Goal: Information Seeking & Learning: Learn about a topic

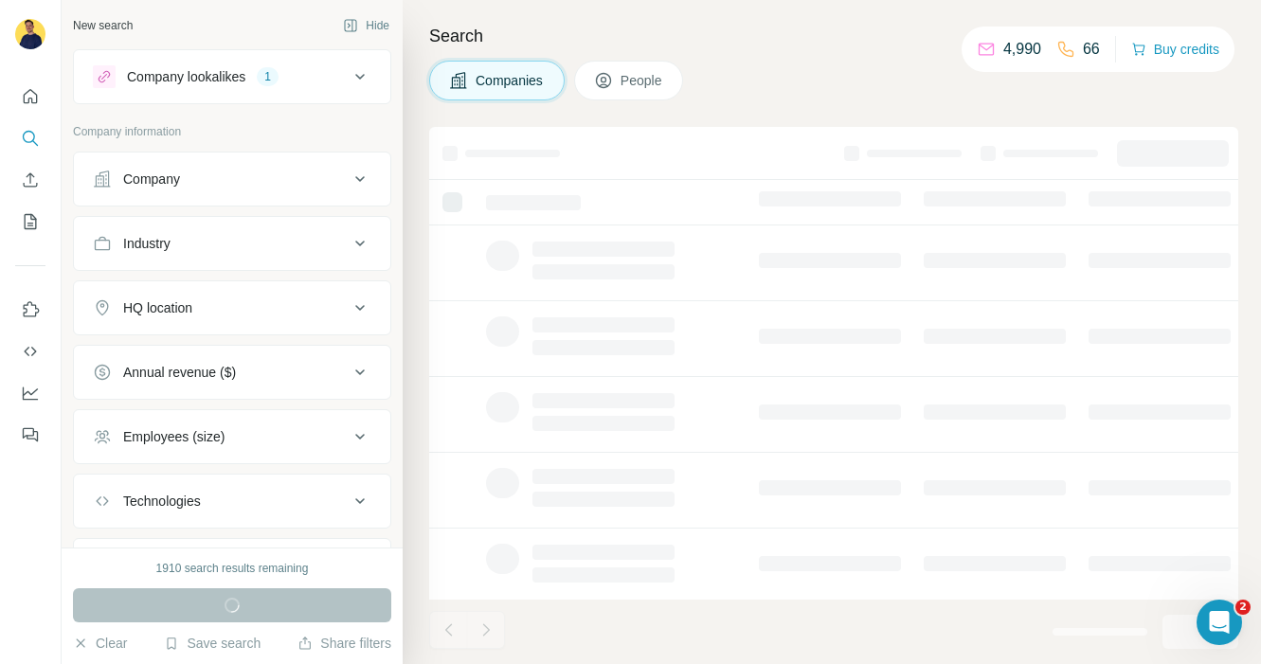
click at [645, 71] on span "People" at bounding box center [643, 80] width 44 height 19
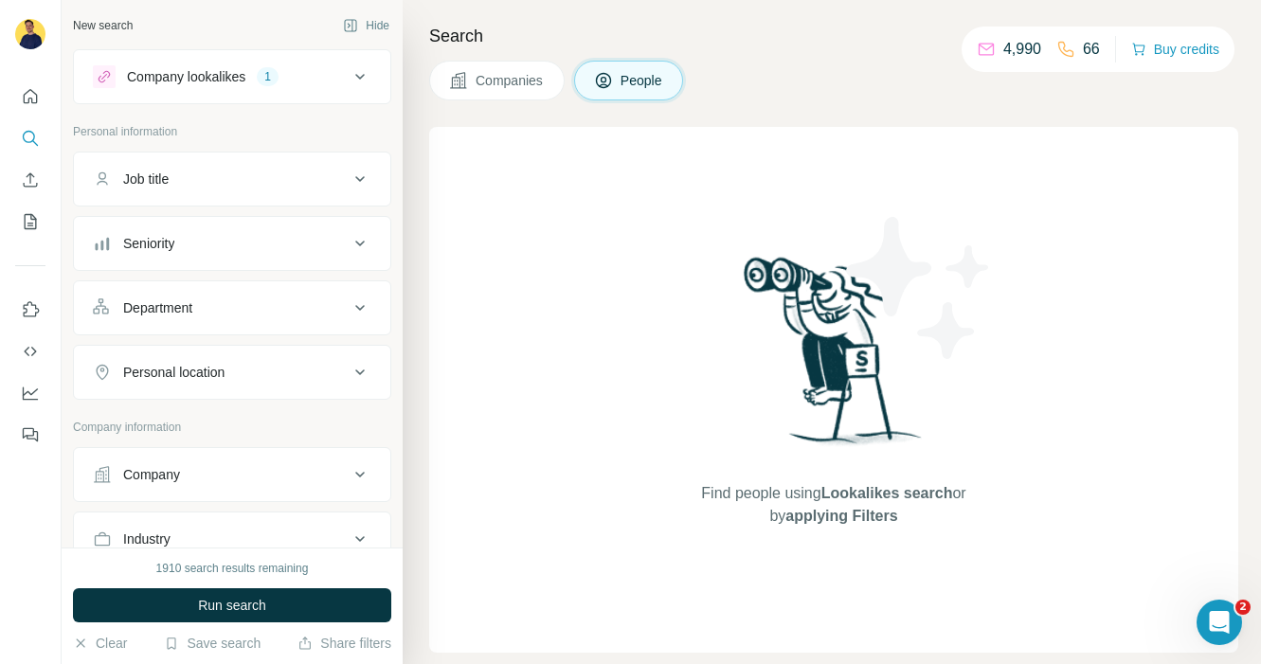
click at [565, 75] on button "Companies" at bounding box center [497, 81] width 136 height 40
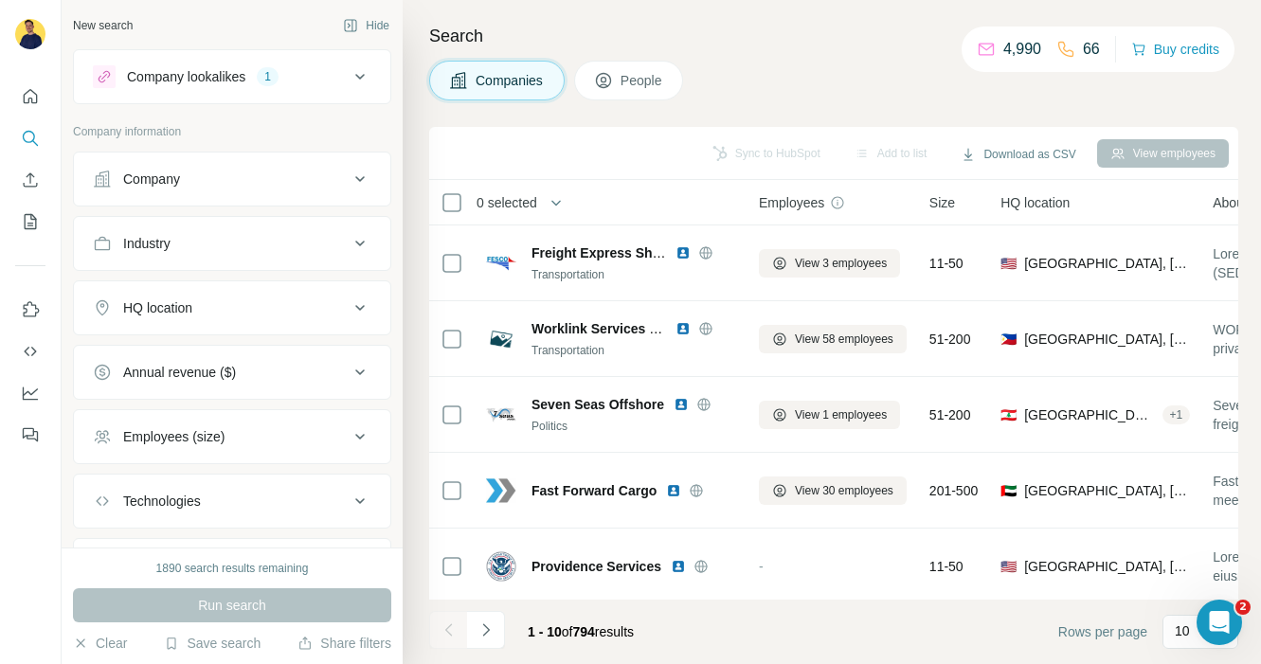
click at [368, 70] on icon at bounding box center [360, 76] width 23 height 23
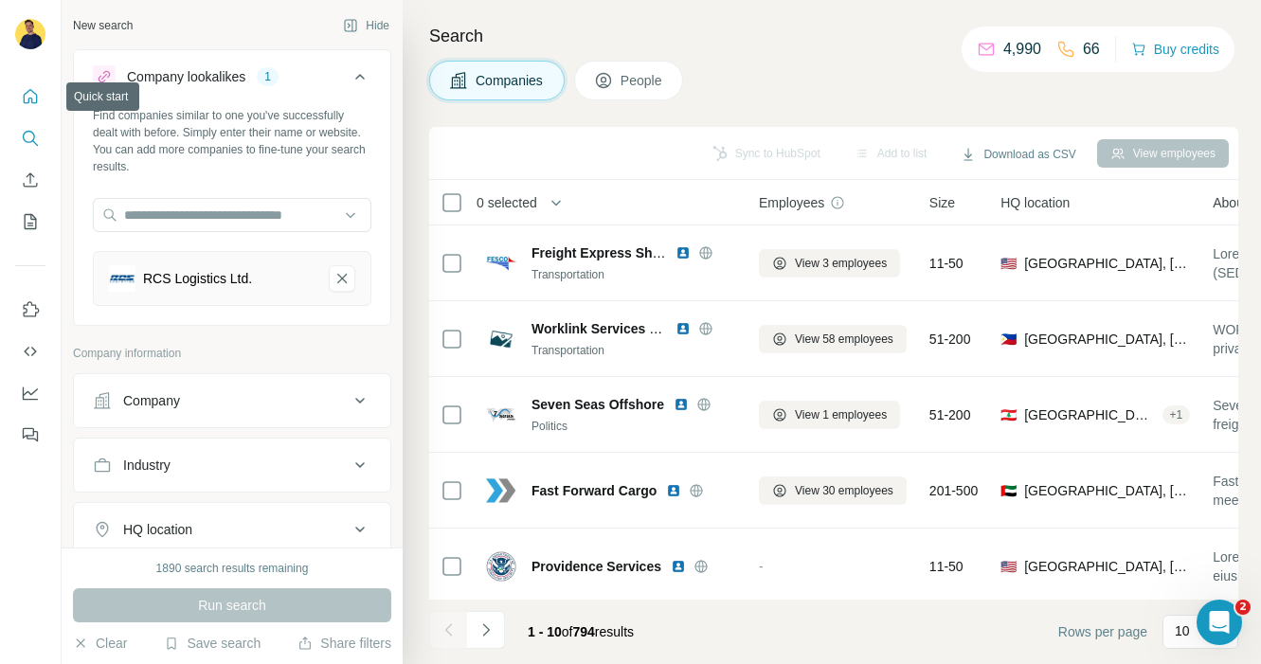
click at [38, 93] on icon "Quick start" at bounding box center [30, 96] width 19 height 19
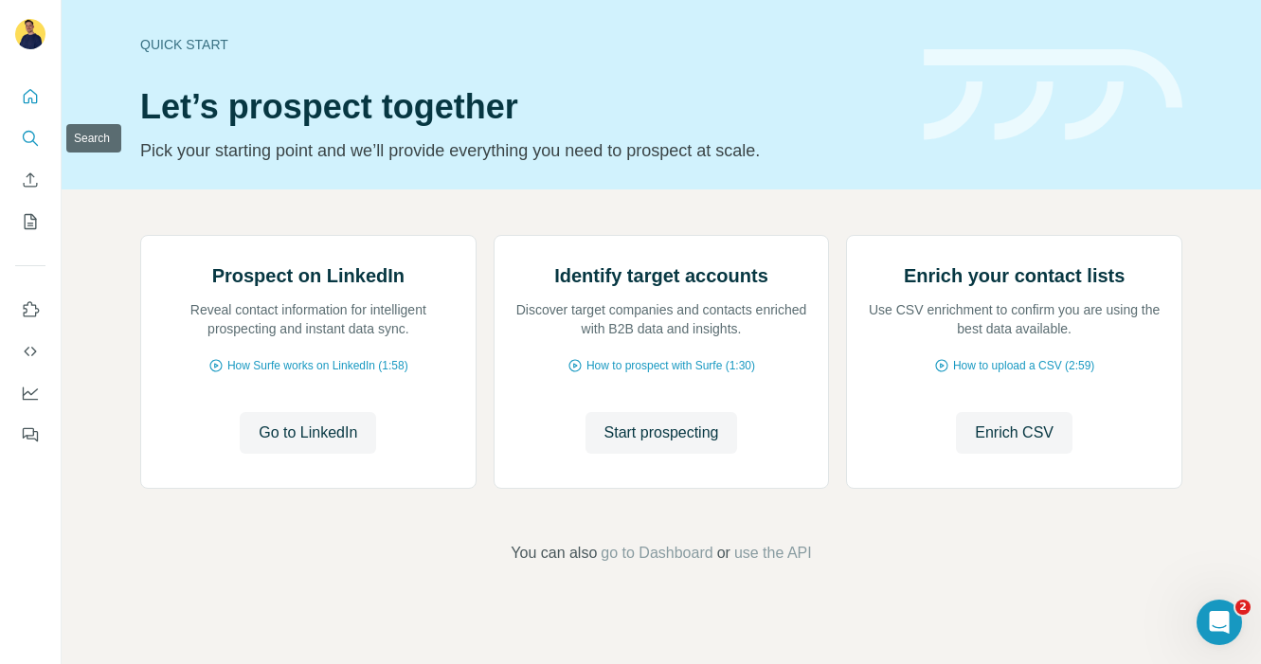
click at [36, 154] on button "Search" at bounding box center [30, 138] width 30 height 34
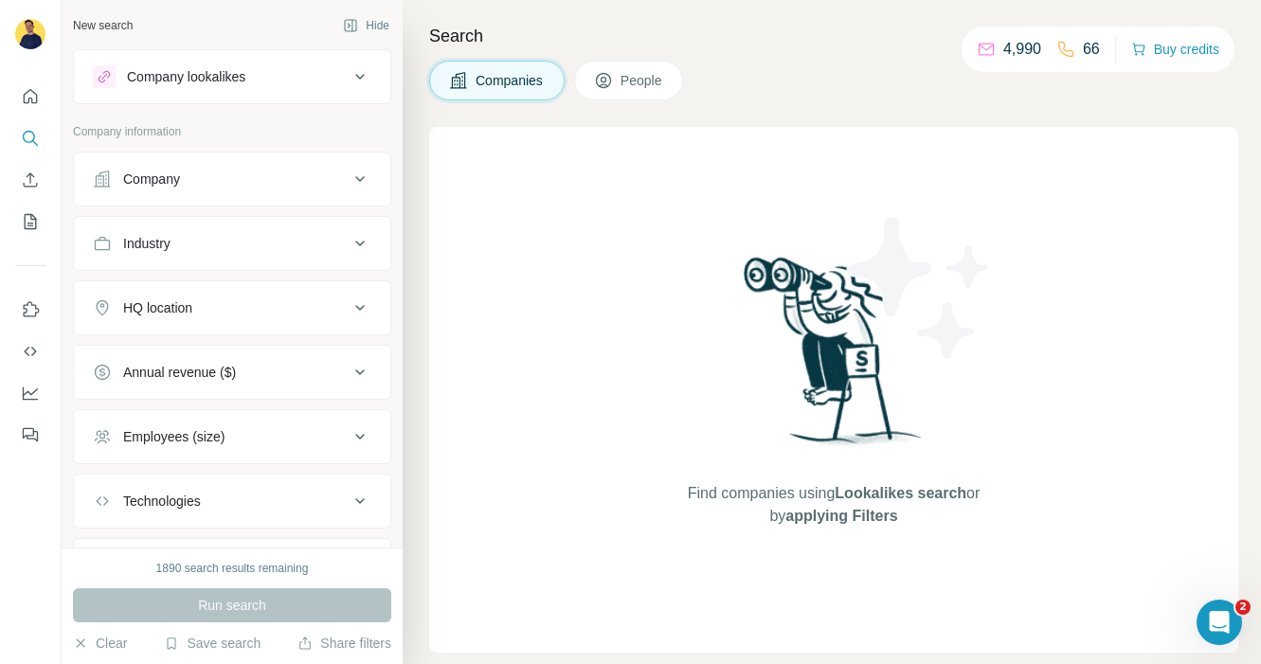
click at [664, 89] on span "People" at bounding box center [643, 80] width 44 height 19
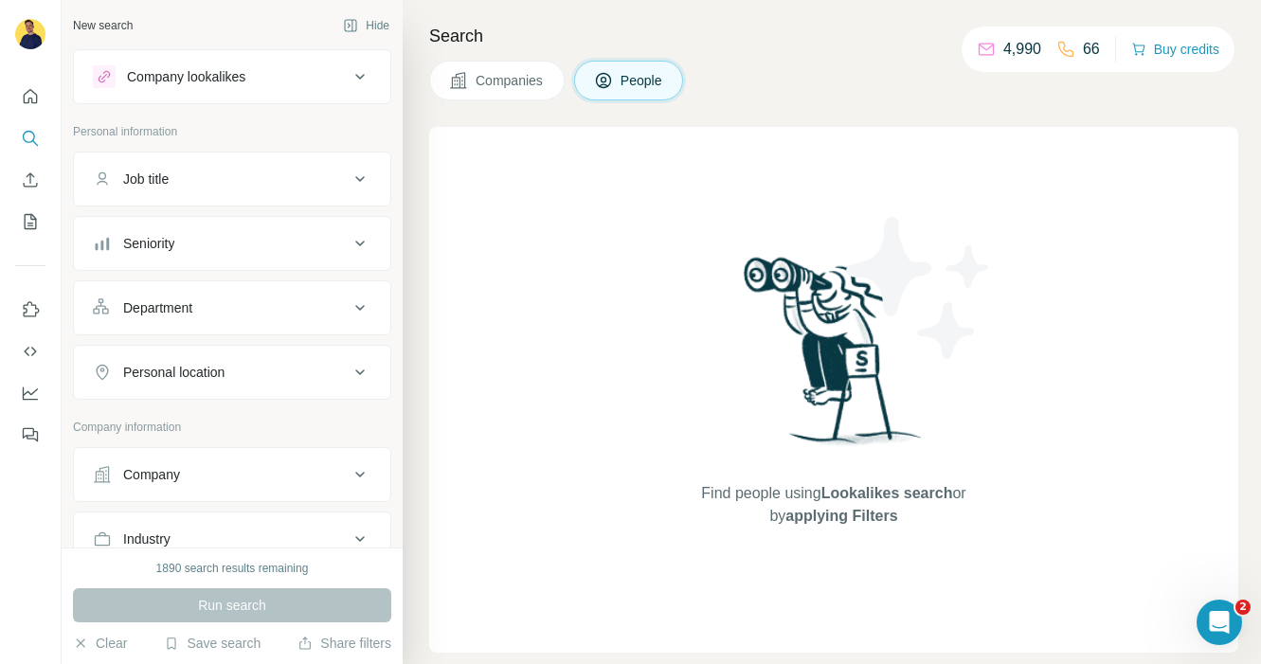
click at [512, 78] on span "Companies" at bounding box center [510, 80] width 69 height 19
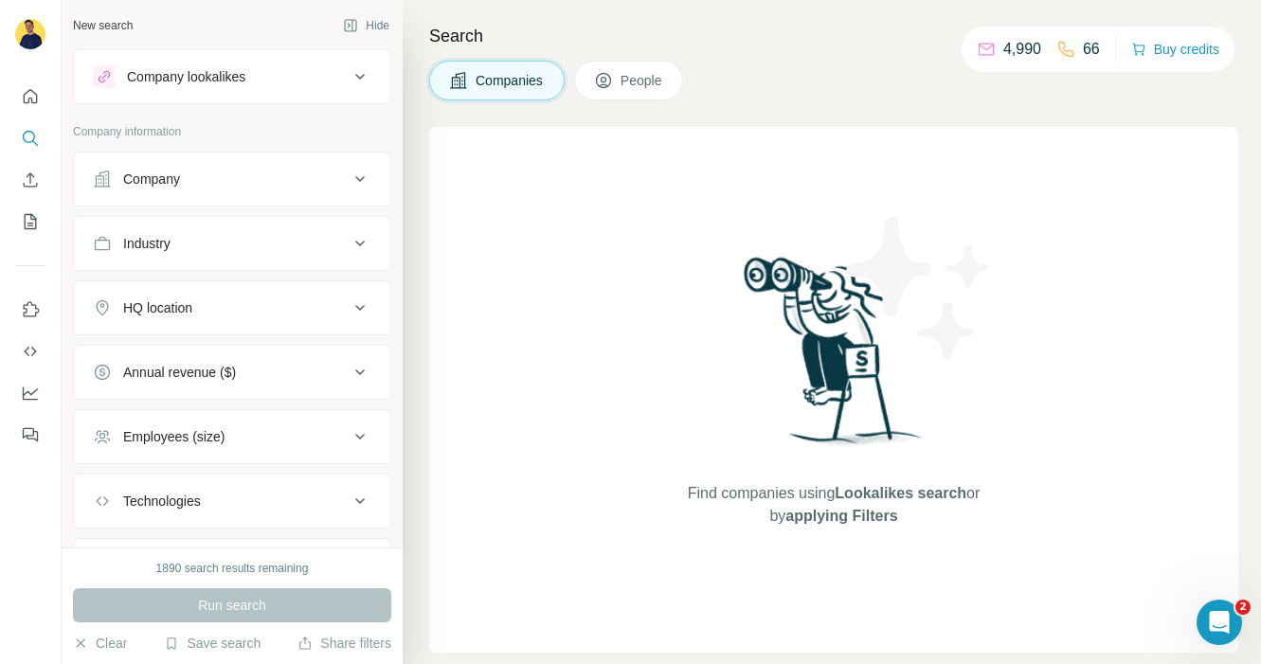
click at [364, 180] on icon at bounding box center [360, 179] width 23 height 23
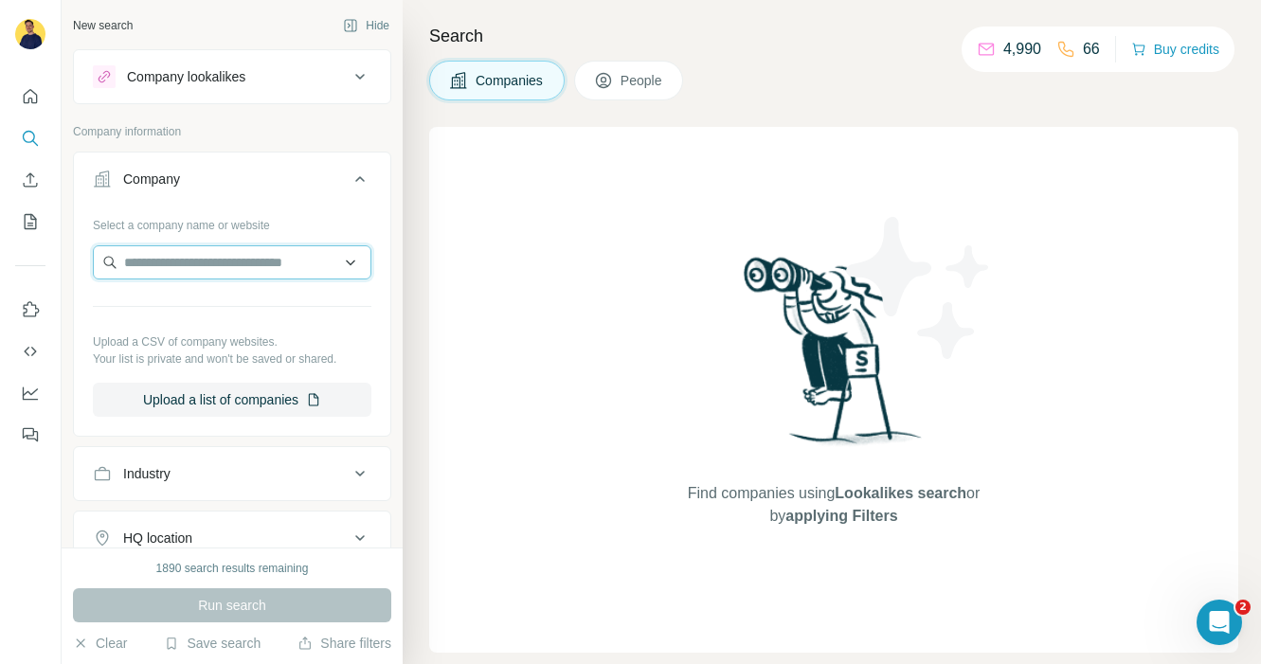
click at [302, 269] on input "text" at bounding box center [232, 262] width 279 height 34
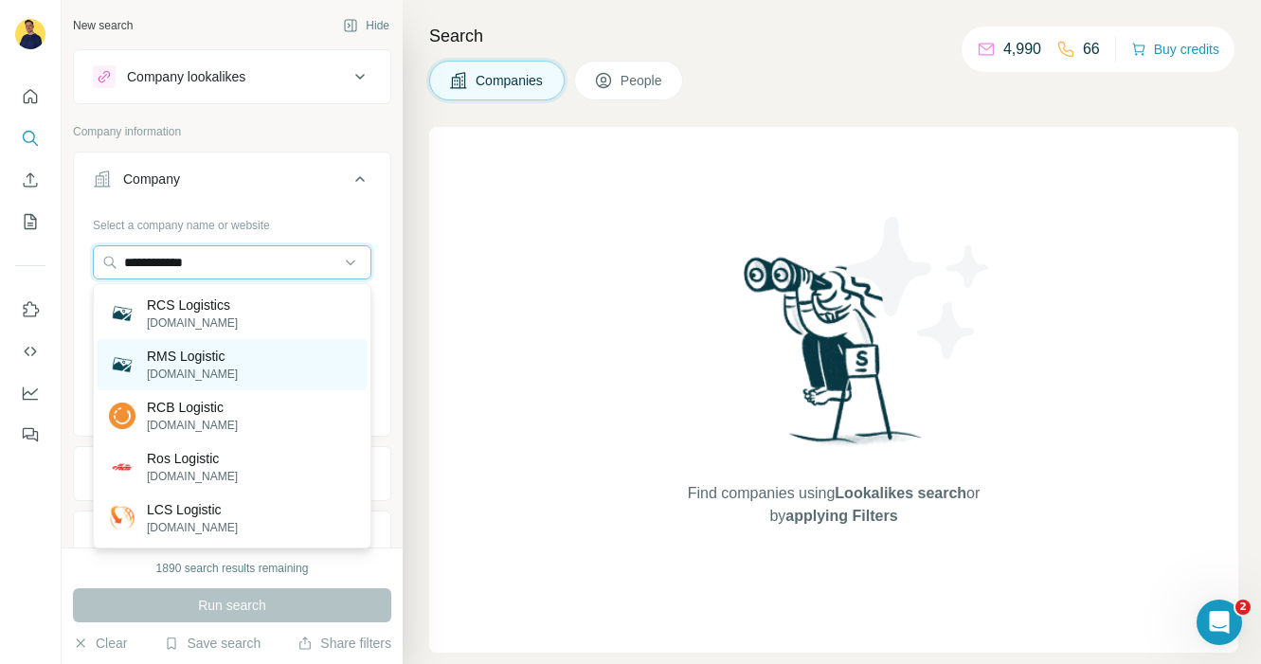
type input "**********"
click at [219, 368] on p "[DOMAIN_NAME]" at bounding box center [192, 374] width 91 height 17
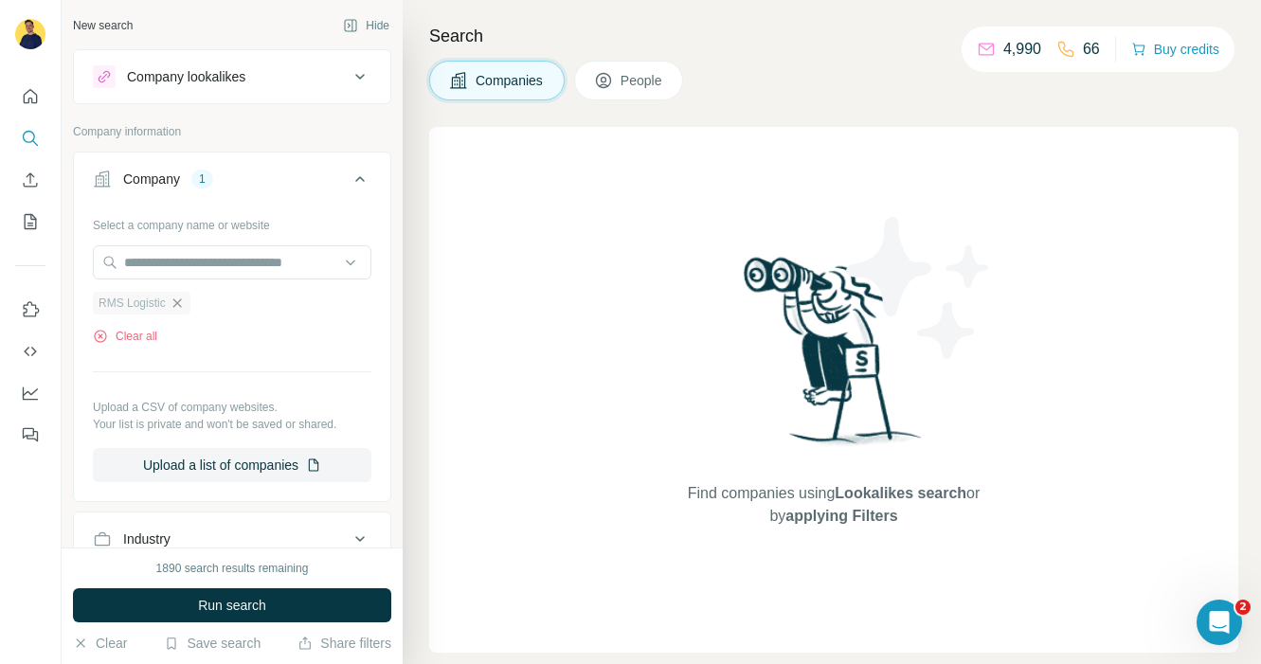
click at [182, 299] on icon "button" at bounding box center [177, 303] width 15 height 15
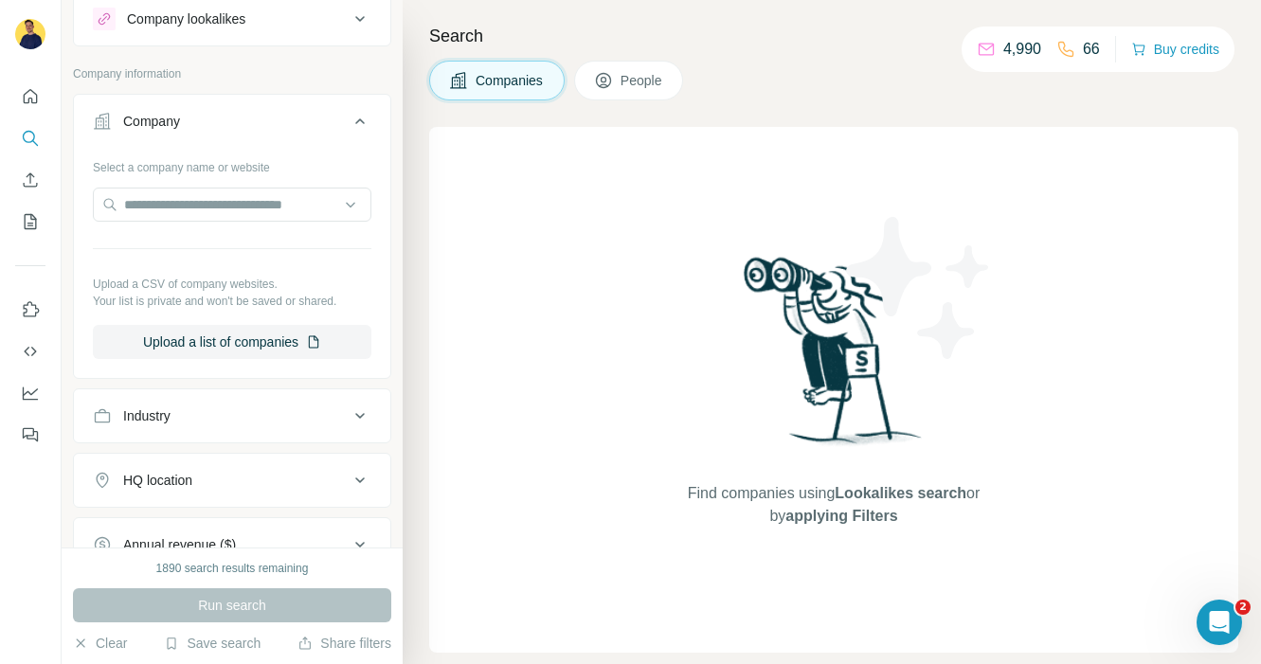
scroll to position [63, 0]
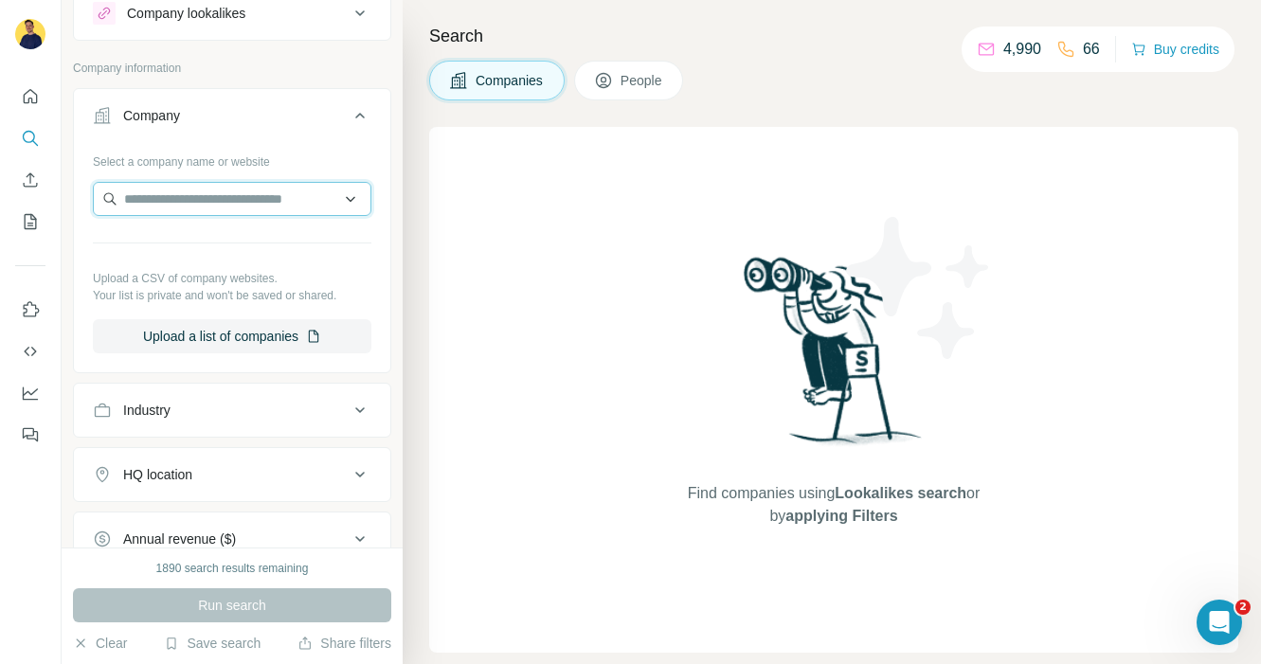
click at [212, 190] on input "text" at bounding box center [232, 199] width 279 height 34
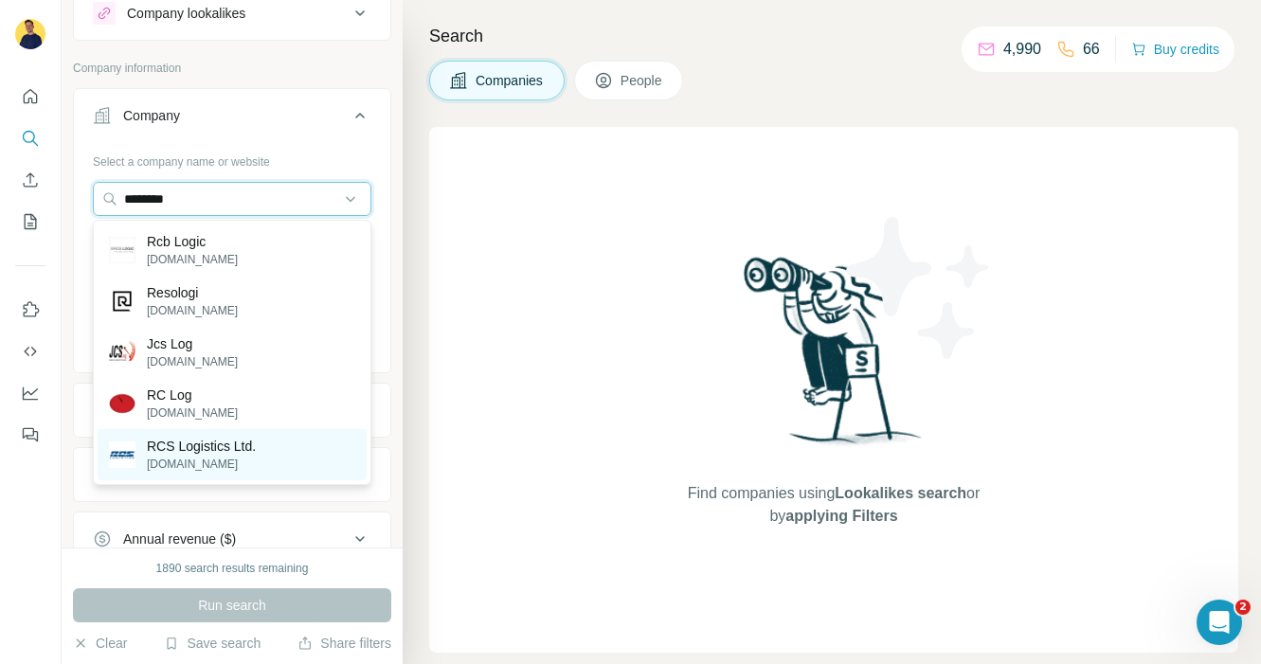
type input "********"
click at [212, 444] on p "RCS Logistics Ltd." at bounding box center [201, 446] width 109 height 19
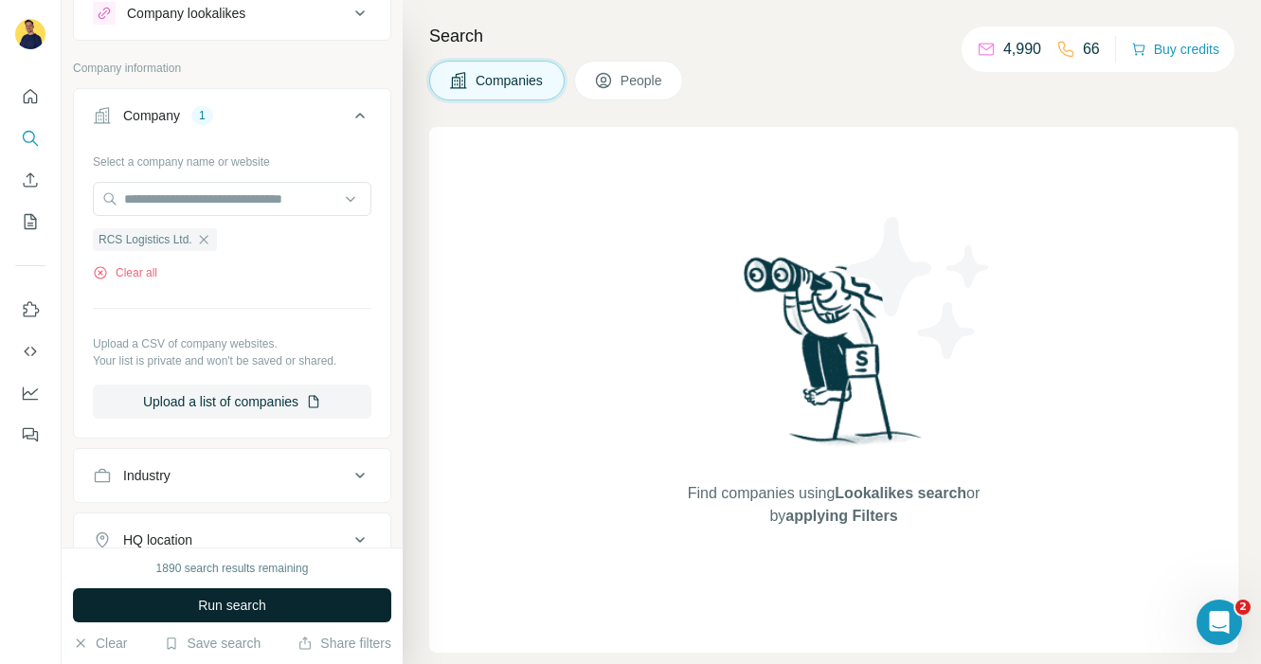
click at [338, 617] on button "Run search" at bounding box center [232, 605] width 318 height 34
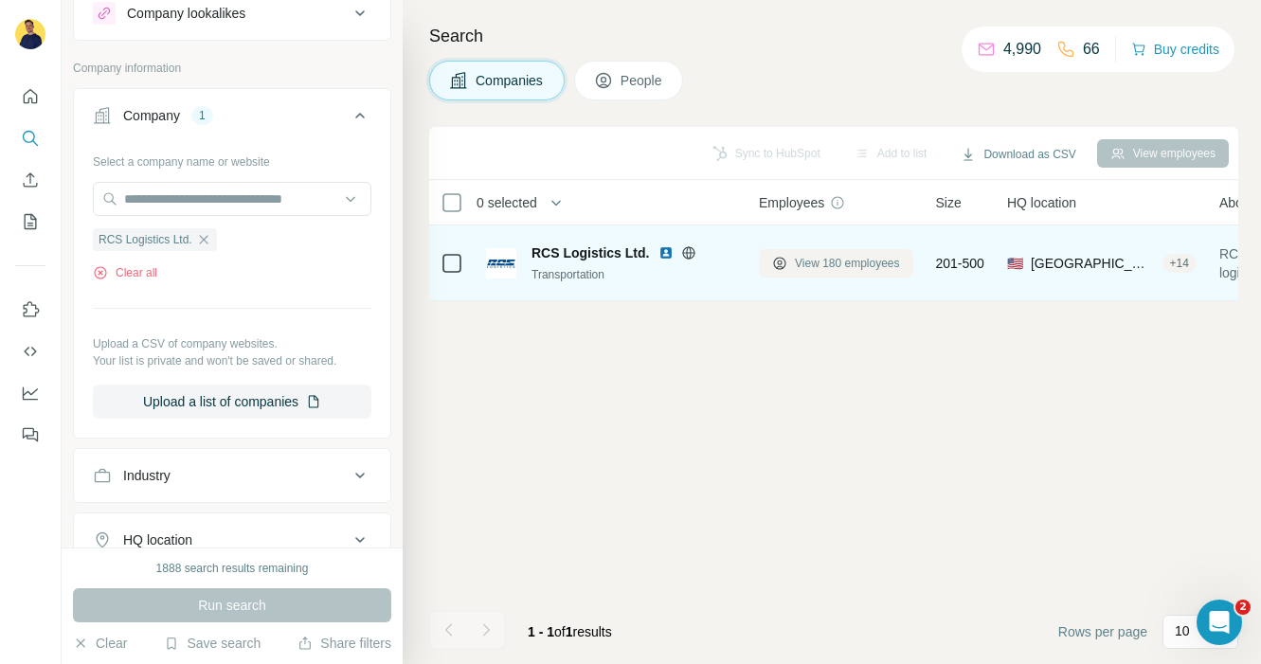
click at [826, 253] on button "View 180 employees" at bounding box center [836, 263] width 154 height 28
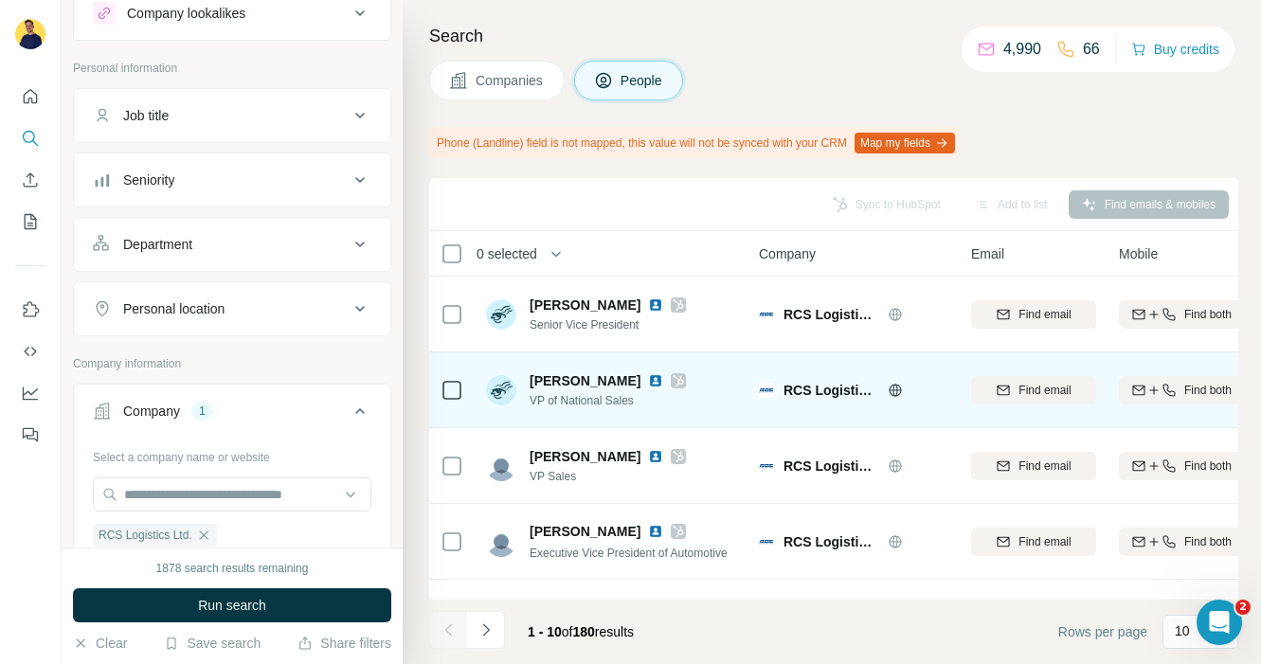
click at [663, 377] on img at bounding box center [655, 380] width 15 height 15
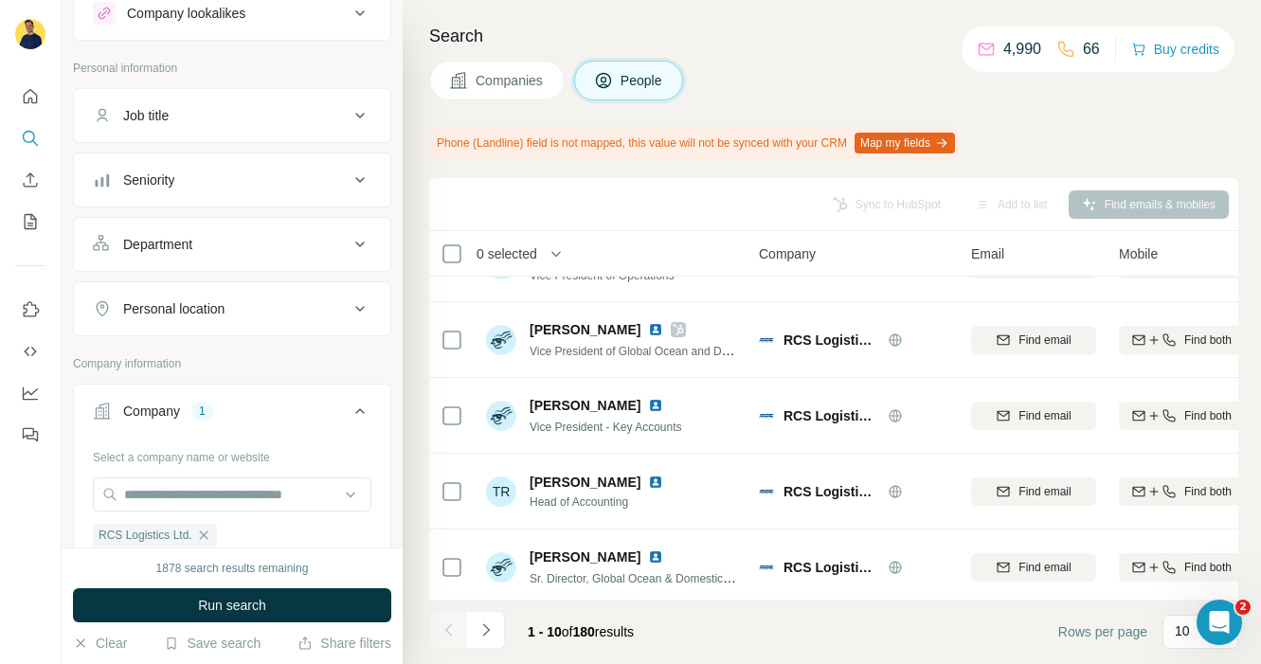
scroll to position [435, 0]
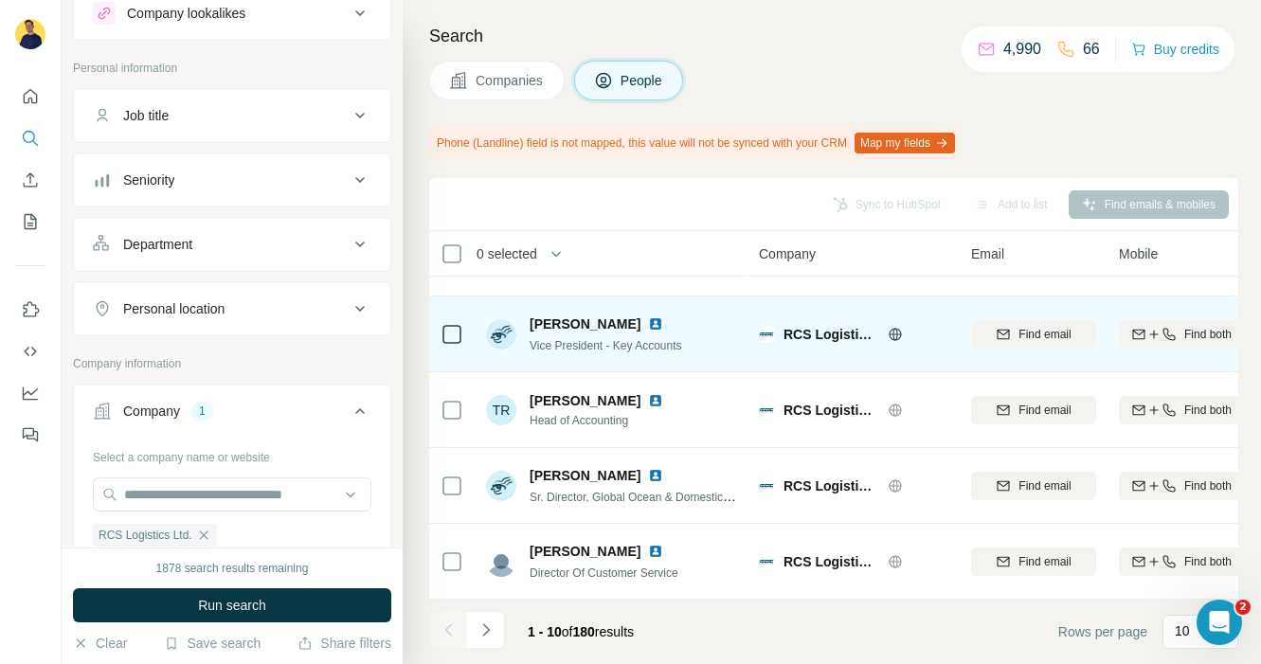
click at [648, 321] on img at bounding box center [655, 324] width 15 height 15
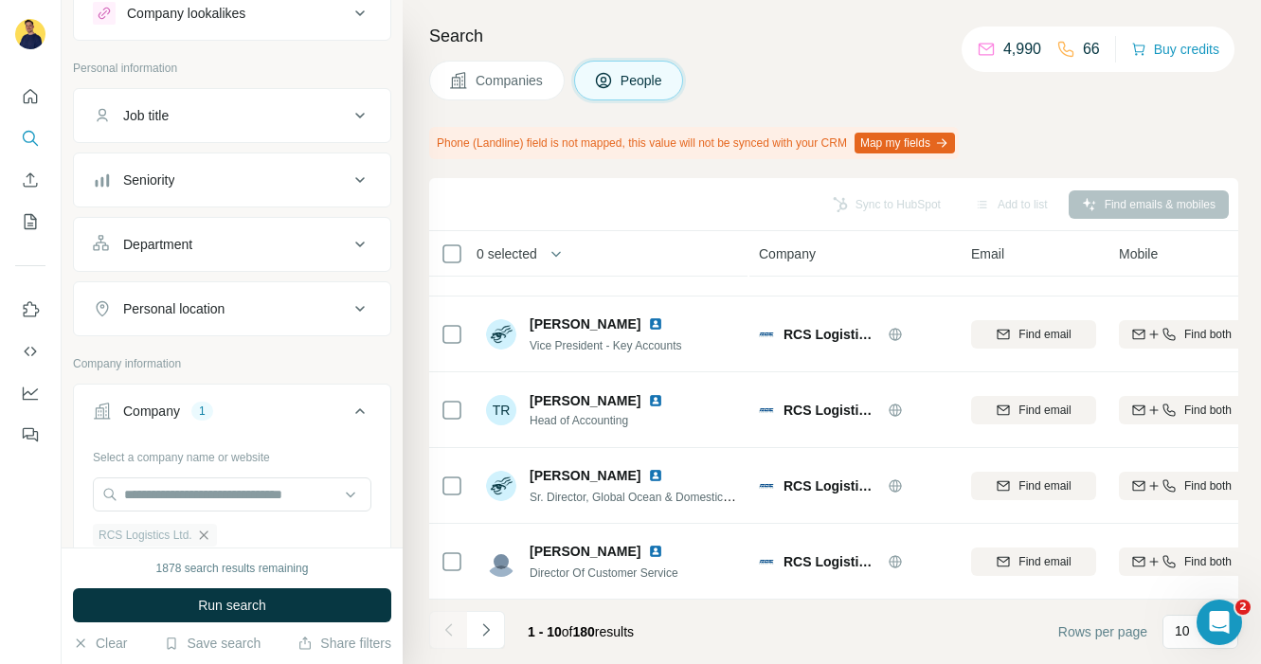
click at [210, 535] on icon "button" at bounding box center [203, 535] width 15 height 15
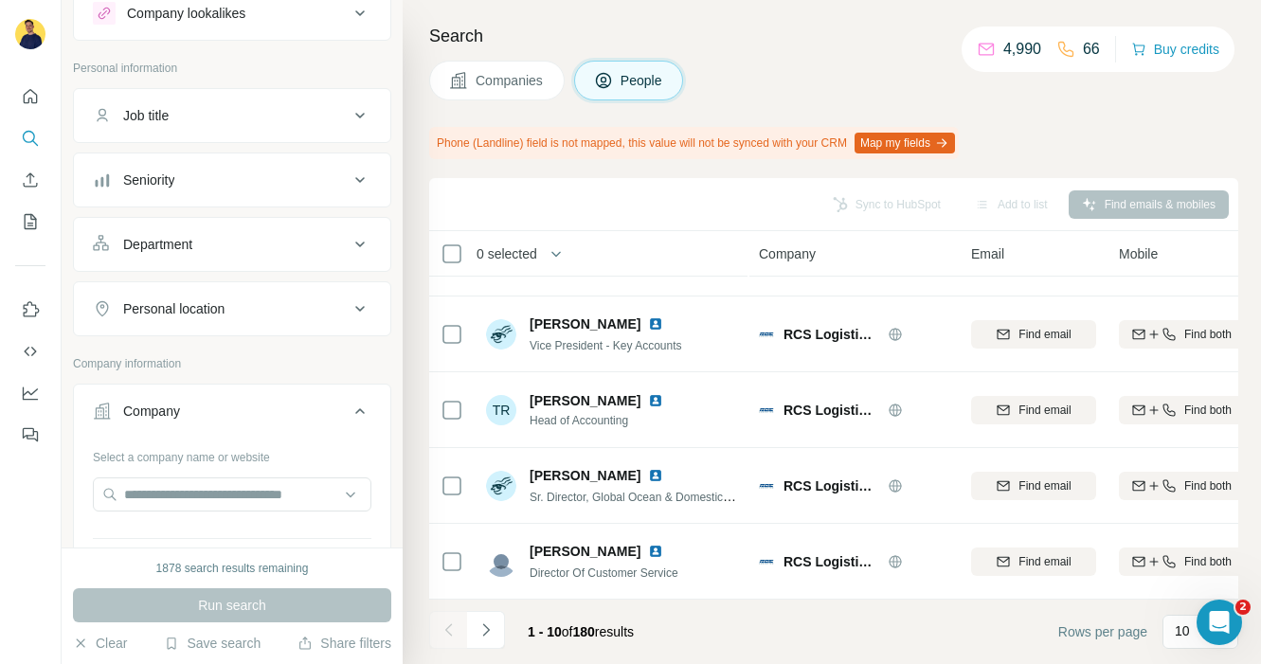
click at [471, 82] on button "Companies" at bounding box center [497, 81] width 136 height 40
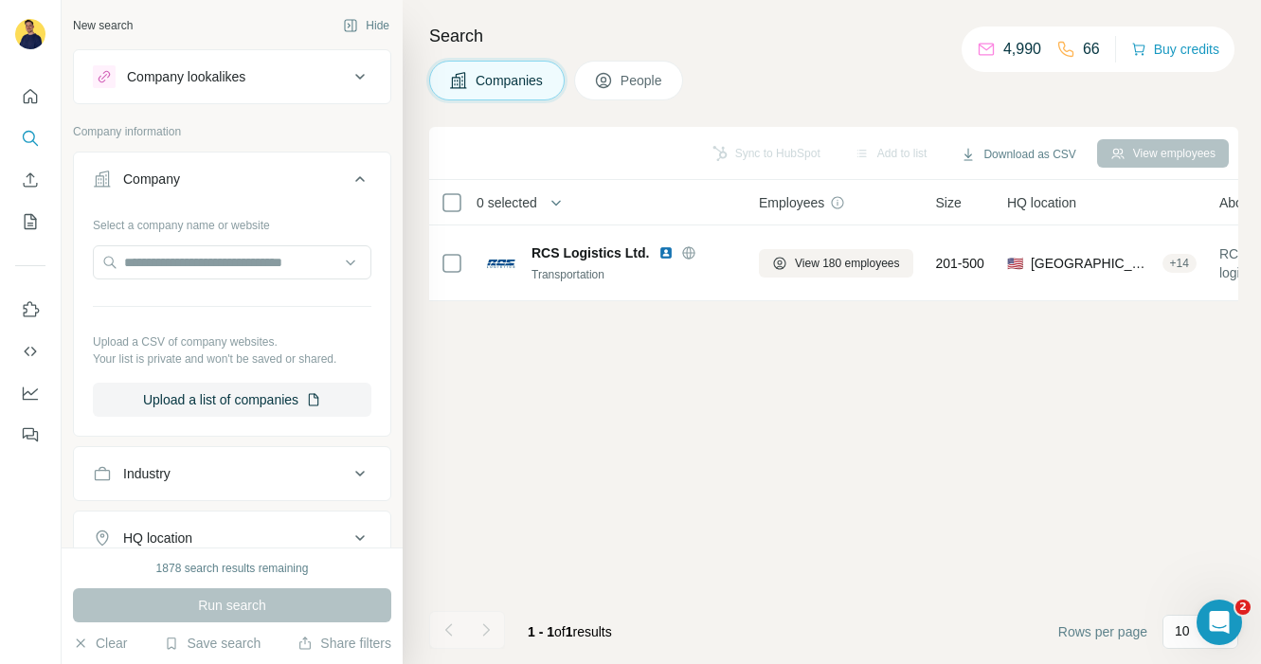
click at [354, 80] on icon at bounding box center [360, 76] width 23 height 23
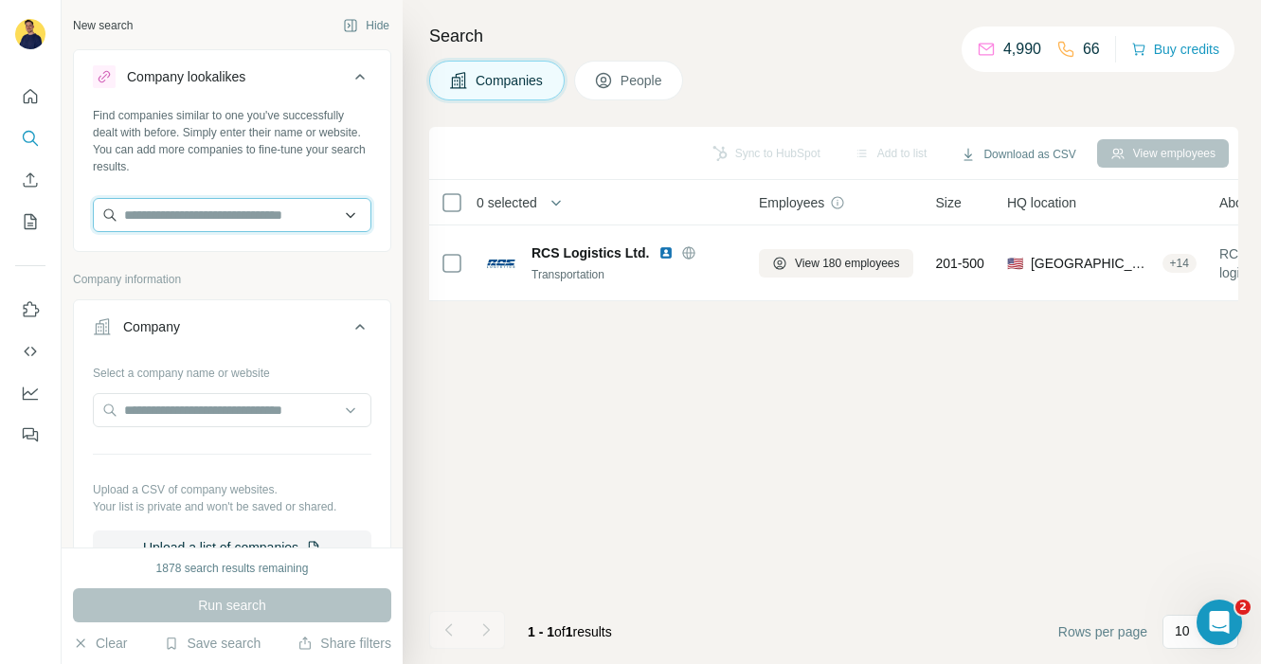
click at [241, 220] on input "text" at bounding box center [232, 215] width 279 height 34
type input "***"
click at [273, 323] on div "Company" at bounding box center [221, 326] width 256 height 19
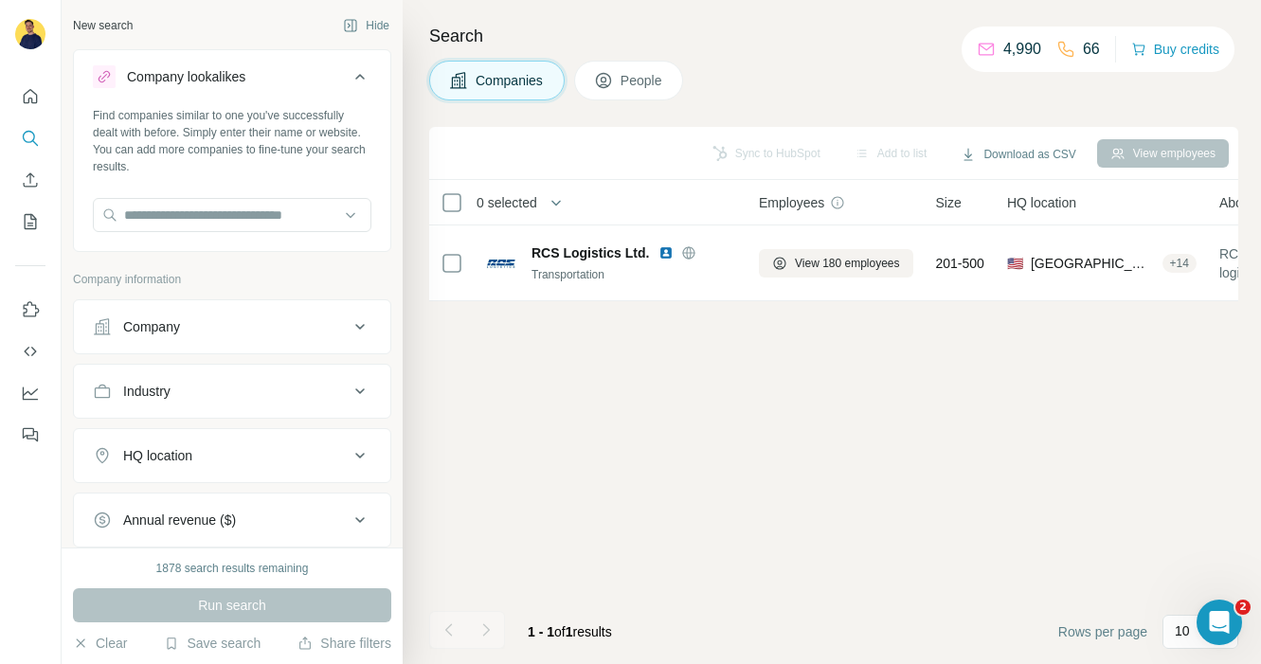
click at [255, 602] on div "Run search" at bounding box center [232, 605] width 318 height 34
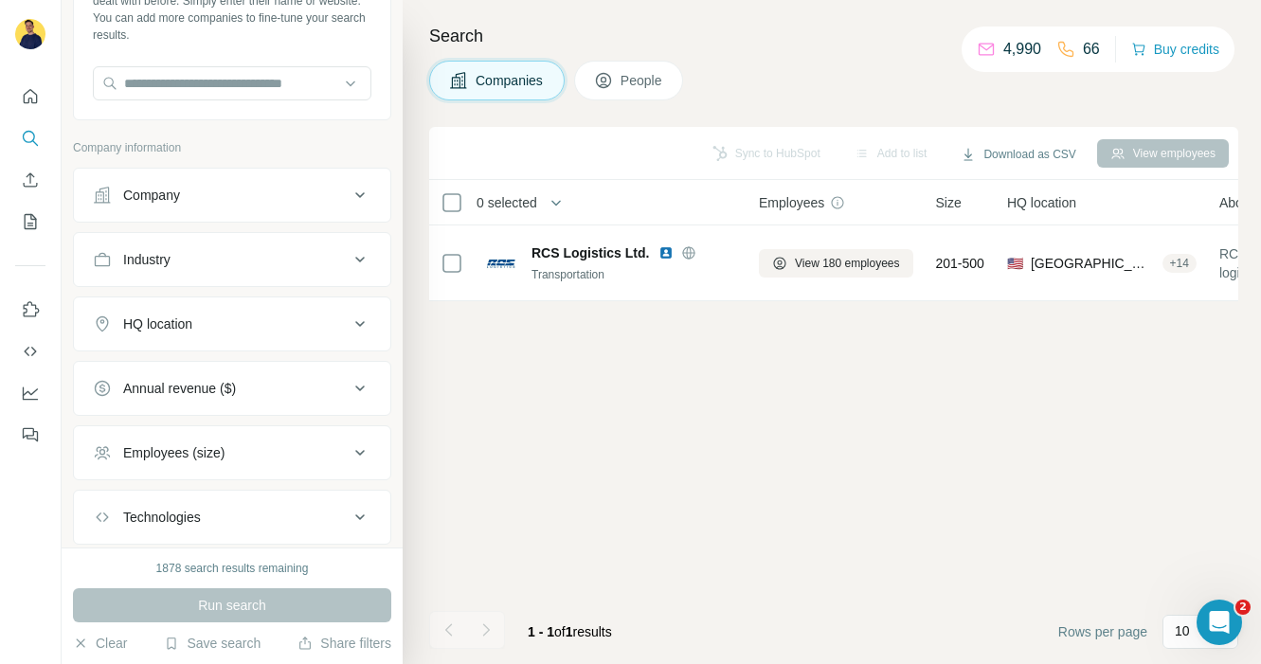
scroll to position [71, 0]
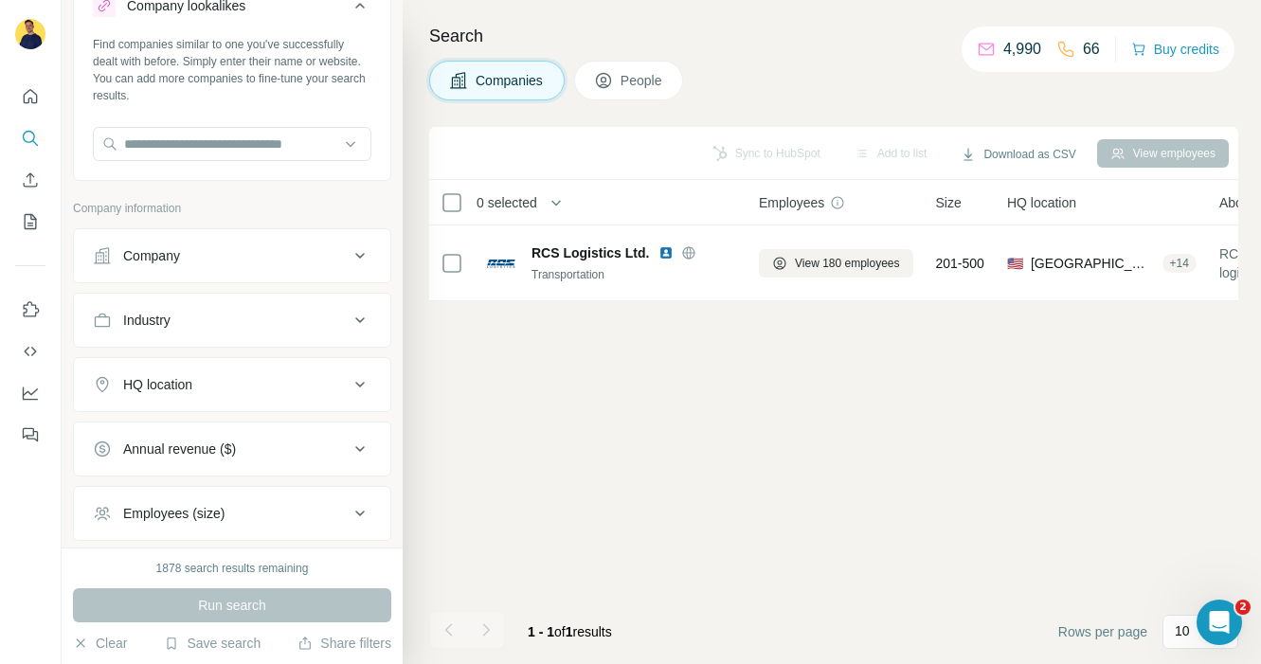
click at [267, 165] on div "Find companies similar to one you've successfully dealt with before. Simply ent…" at bounding box center [232, 106] width 317 height 140
click at [290, 148] on input "text" at bounding box center [232, 144] width 279 height 34
click at [359, 242] on button "Company" at bounding box center [232, 255] width 317 height 45
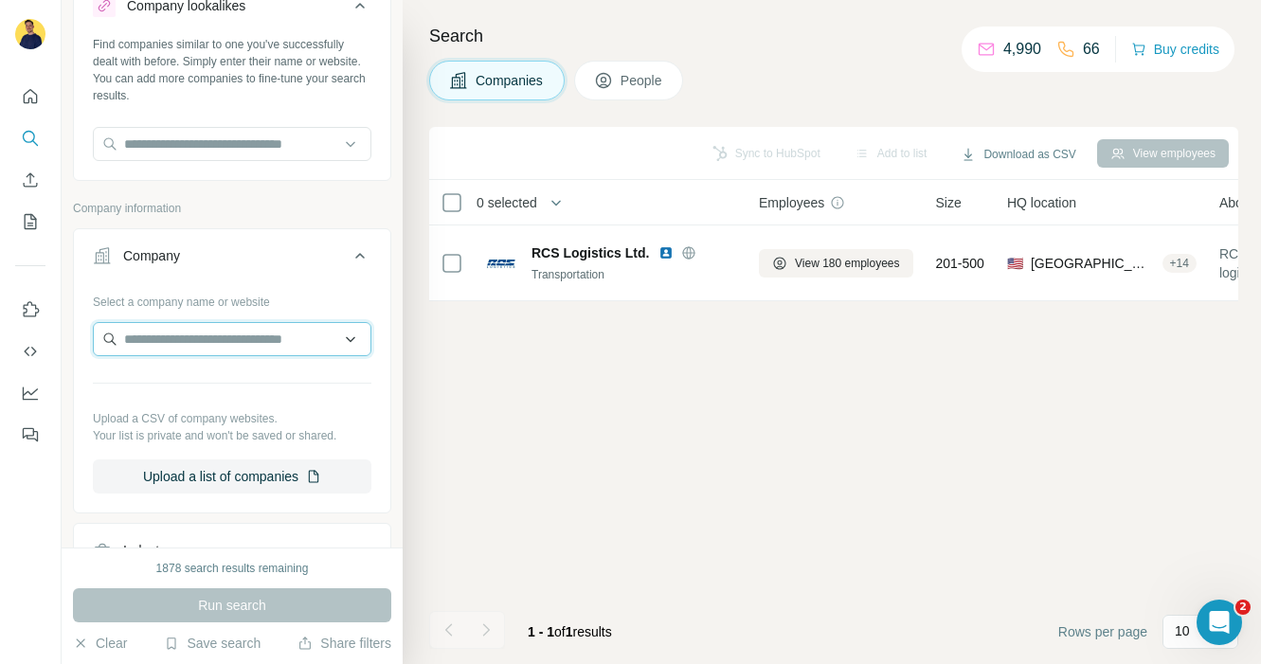
click at [223, 331] on input "text" at bounding box center [232, 339] width 279 height 34
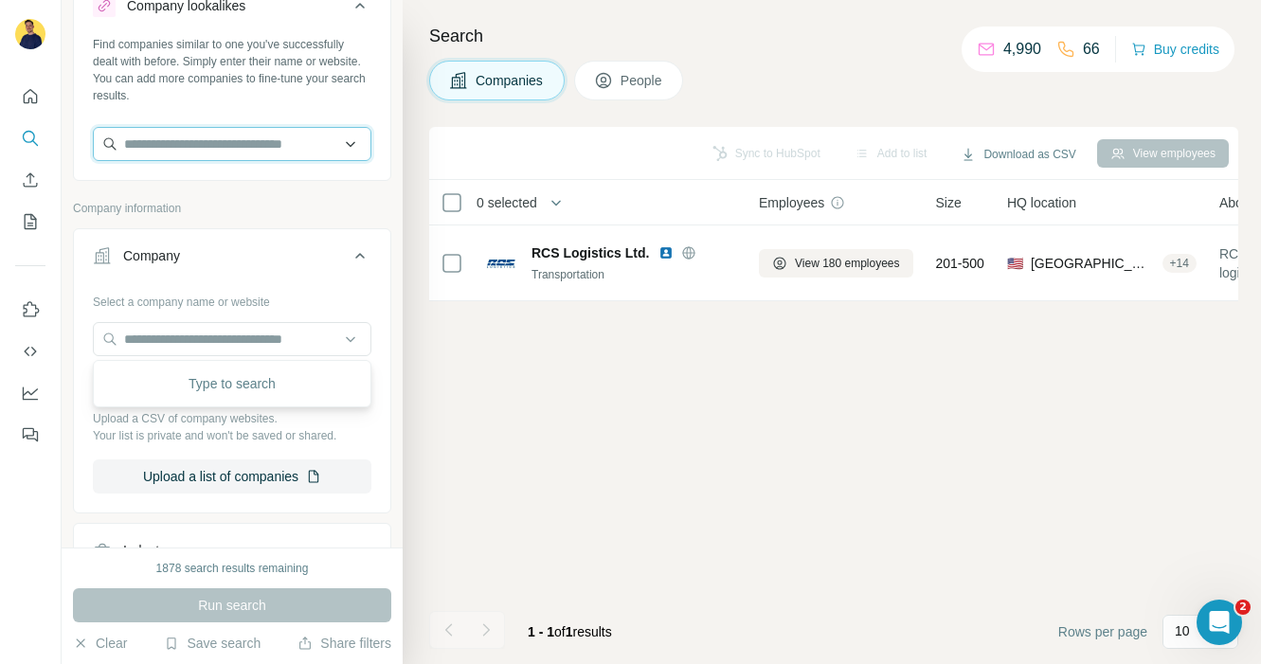
click at [235, 153] on input "text" at bounding box center [232, 144] width 279 height 34
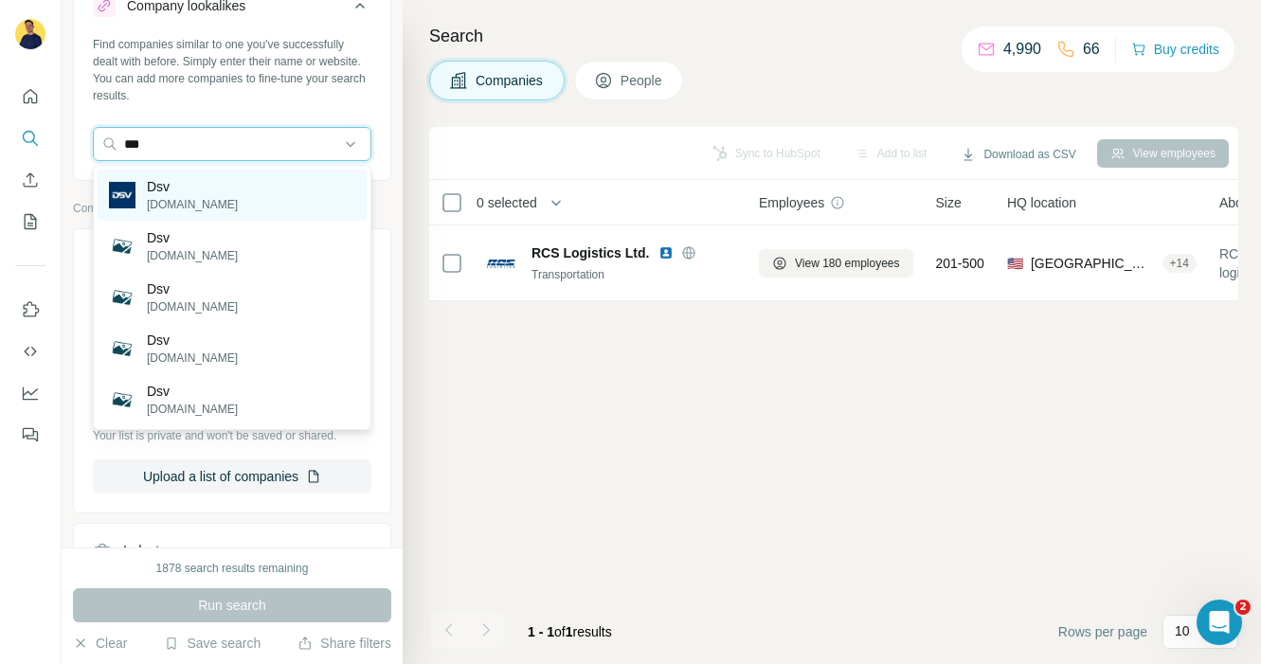
type input "***"
click at [206, 184] on div "Dsv [DOMAIN_NAME]" at bounding box center [232, 195] width 269 height 51
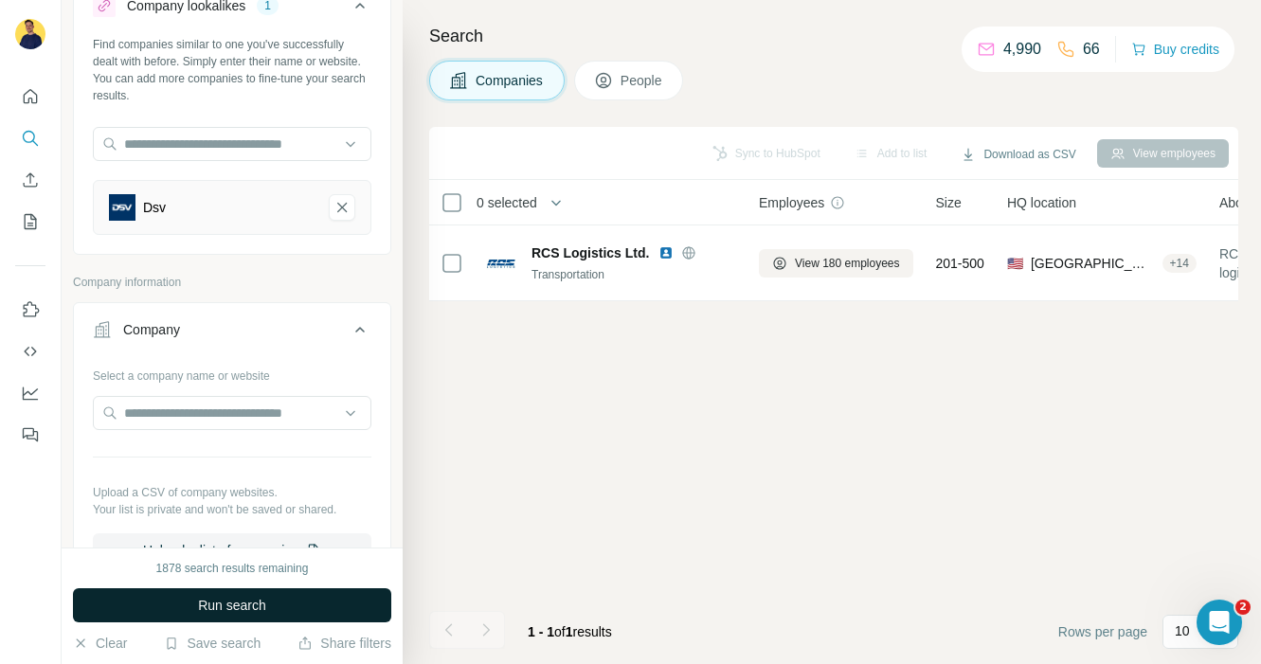
click at [279, 605] on button "Run search" at bounding box center [232, 605] width 318 height 34
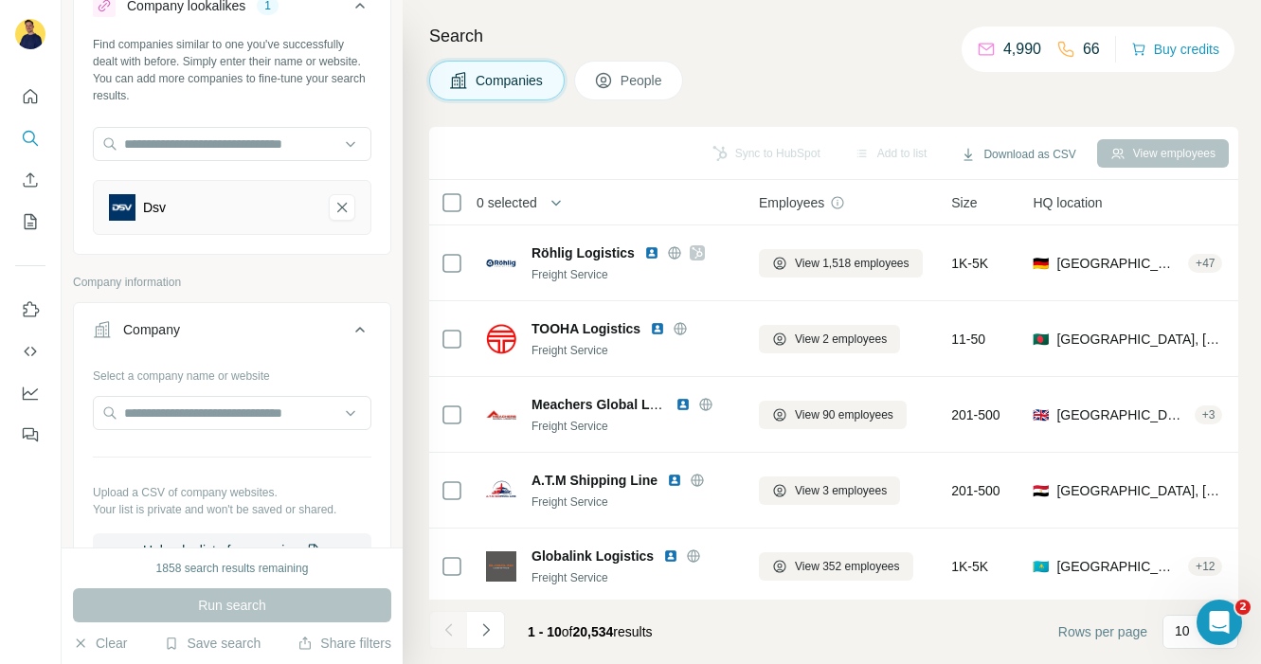
click at [830, 13] on div "Search Companies People Sync to HubSpot Add to list Download as CSV View employ…" at bounding box center [832, 332] width 859 height 664
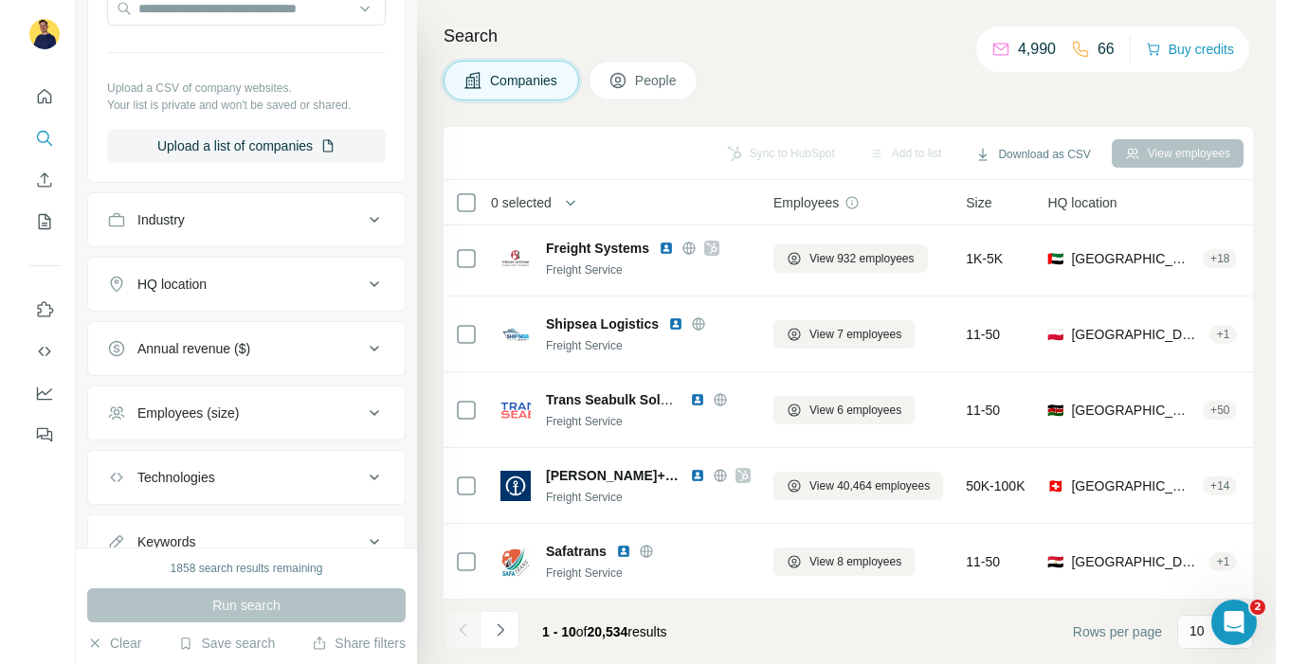
scroll to position [472, 0]
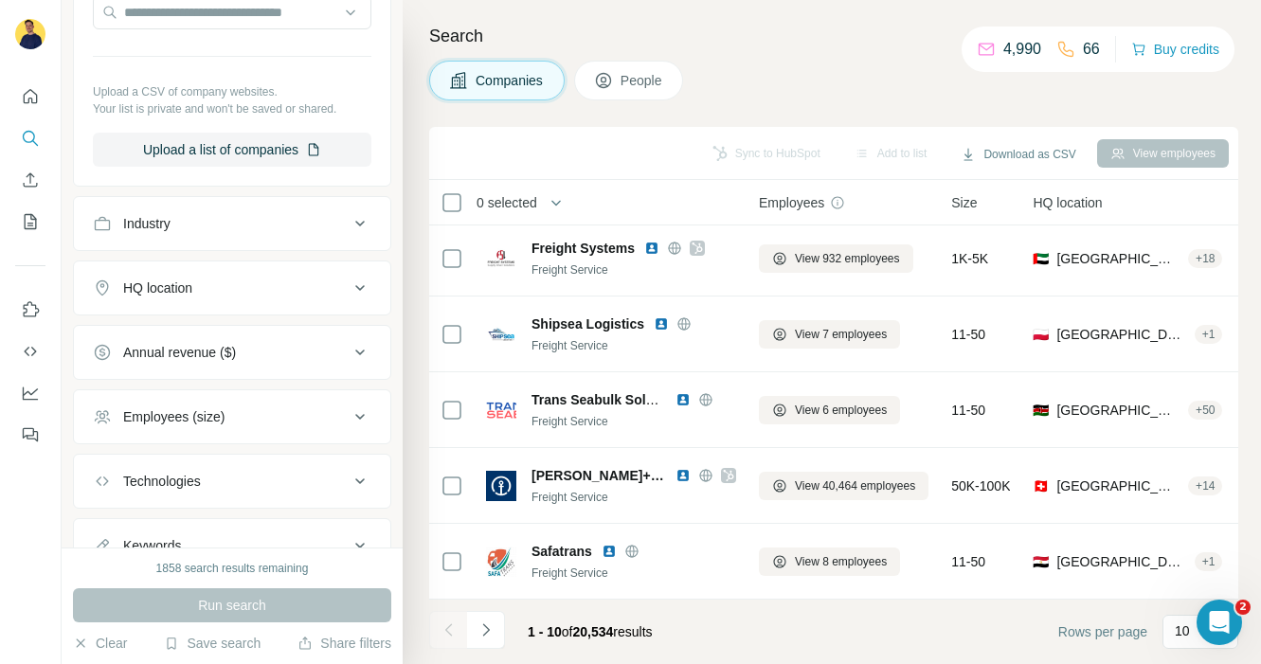
click at [360, 291] on icon at bounding box center [360, 288] width 23 height 23
click at [157, 335] on input "text" at bounding box center [232, 335] width 279 height 34
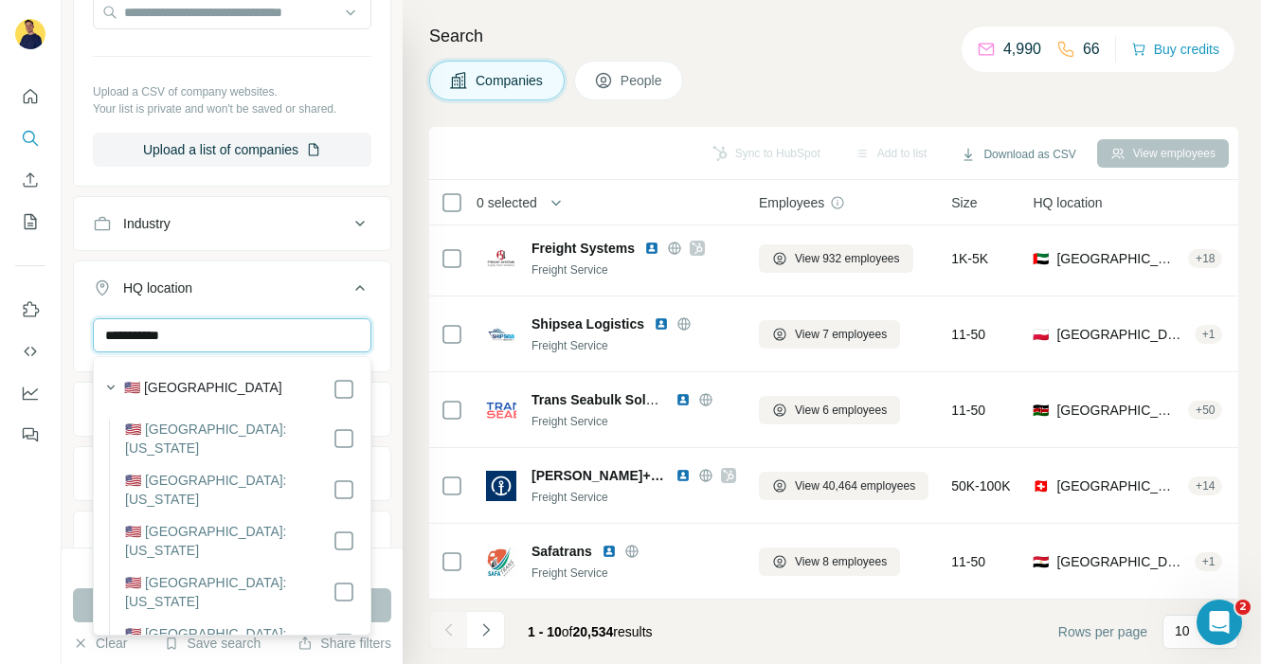
type input "**********"
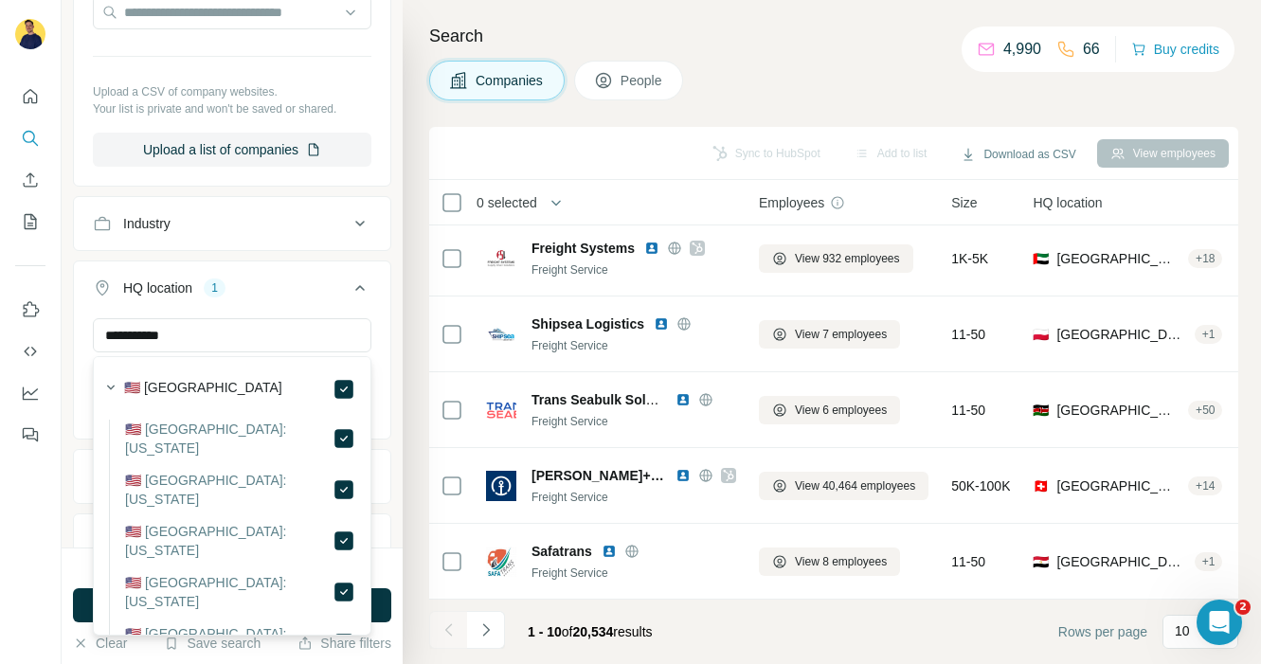
click at [355, 280] on icon at bounding box center [360, 288] width 23 height 23
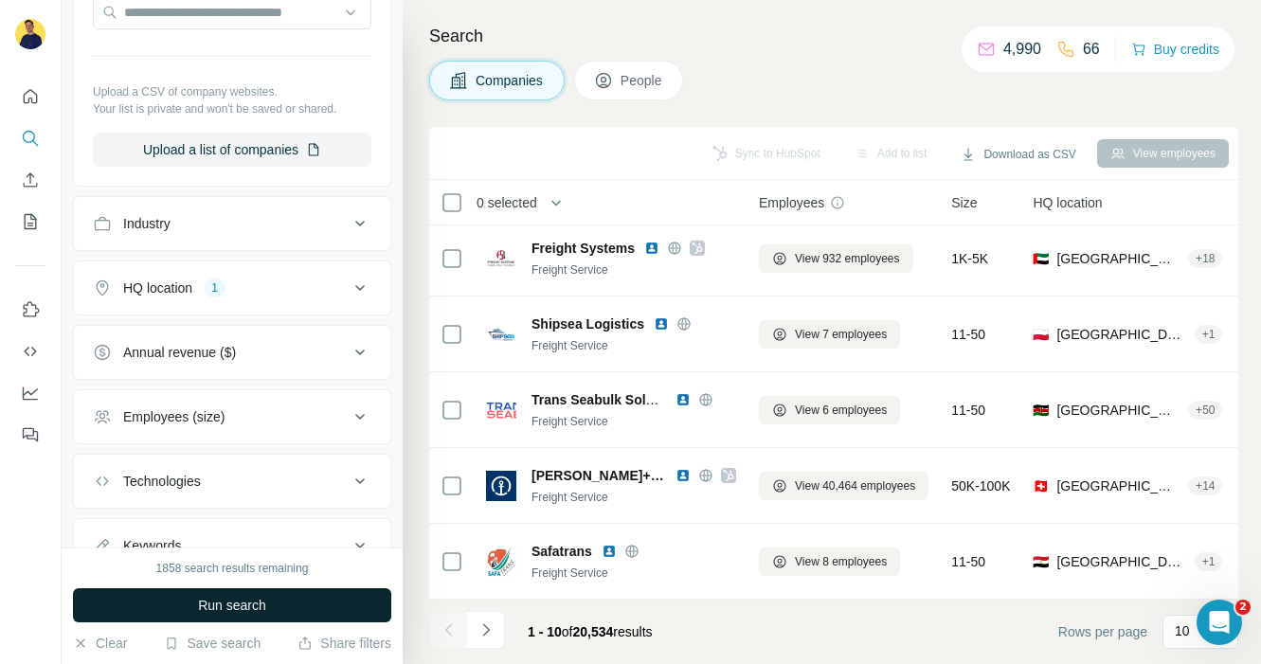
click at [314, 617] on button "Run search" at bounding box center [232, 605] width 318 height 34
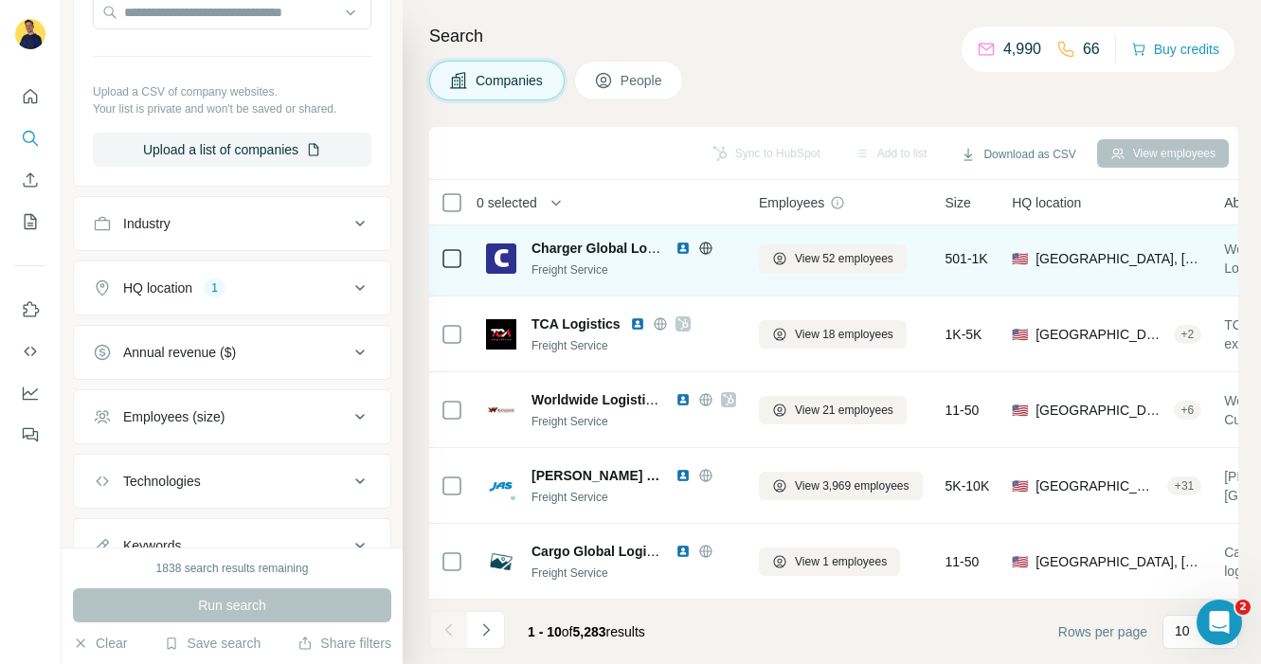
click at [706, 243] on icon at bounding box center [705, 248] width 15 height 15
click at [451, 245] on div at bounding box center [452, 258] width 23 height 52
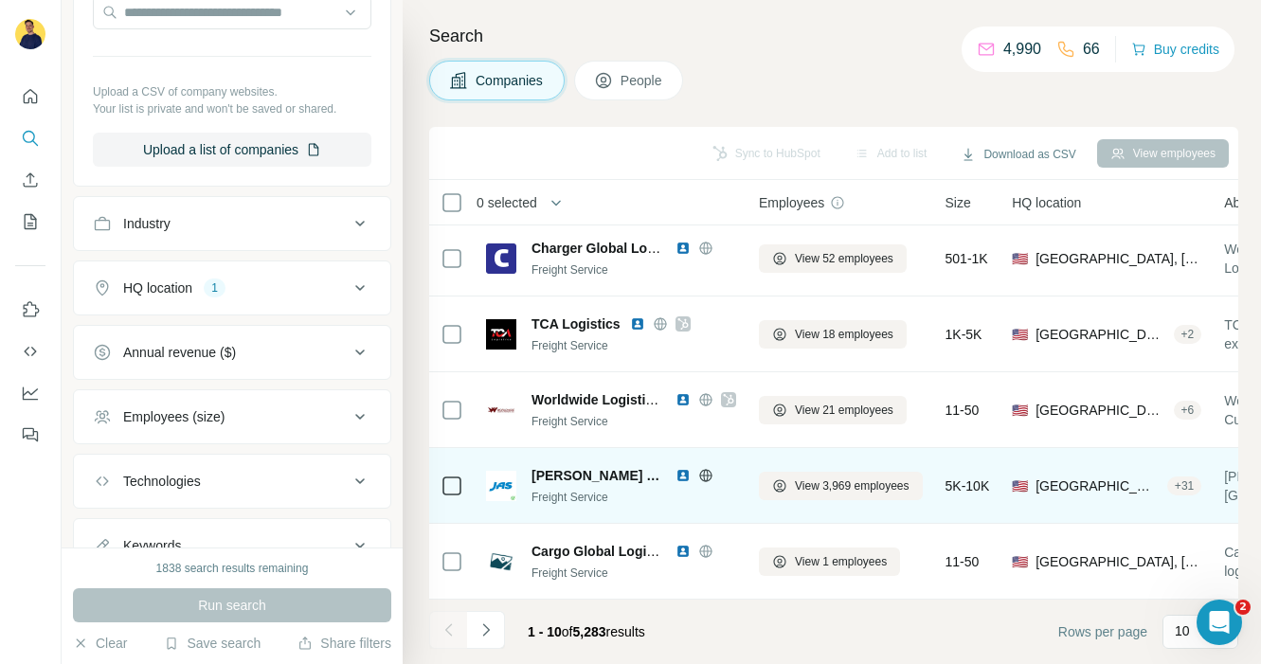
click at [698, 477] on icon at bounding box center [705, 475] width 15 height 15
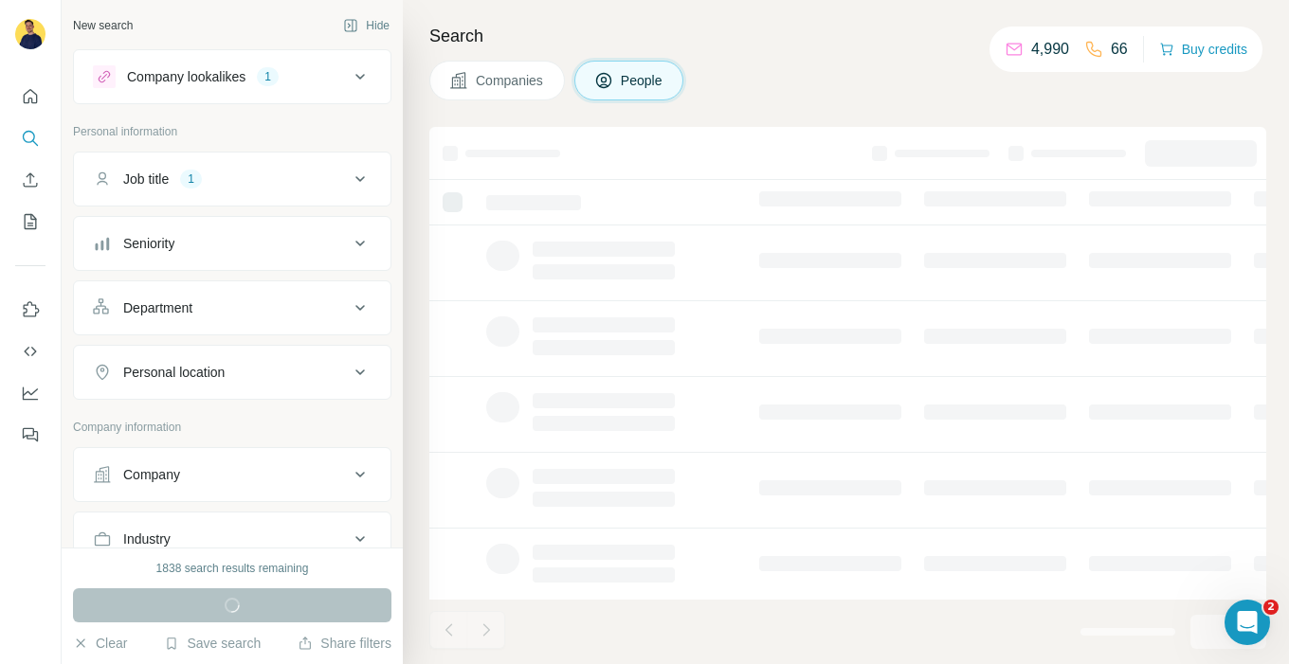
click at [508, 89] on span "Companies" at bounding box center [510, 80] width 69 height 19
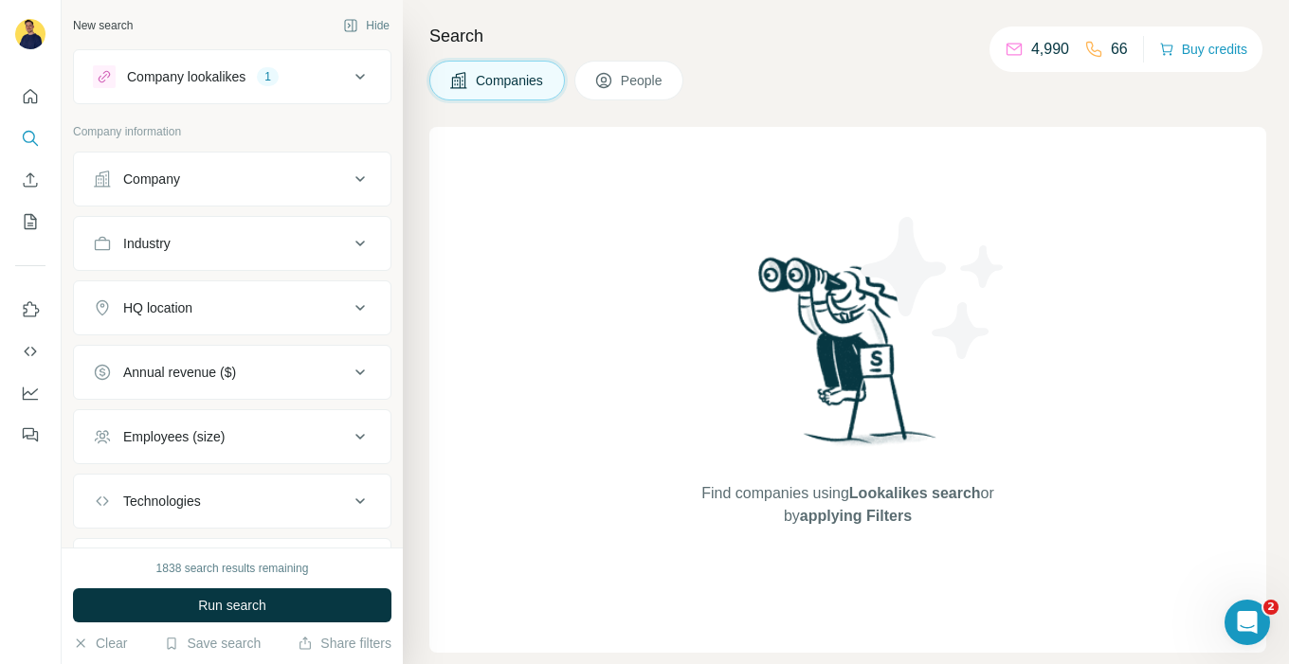
click at [353, 77] on icon at bounding box center [360, 76] width 23 height 23
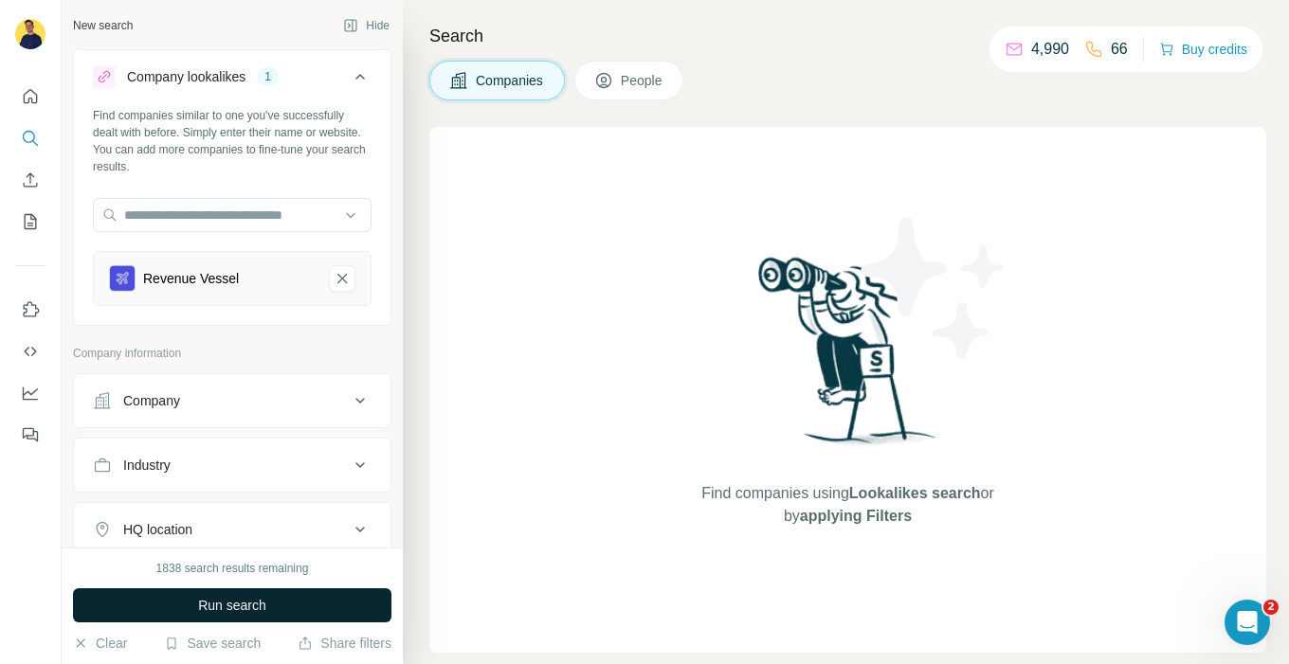
click at [238, 605] on span "Run search" at bounding box center [232, 605] width 68 height 19
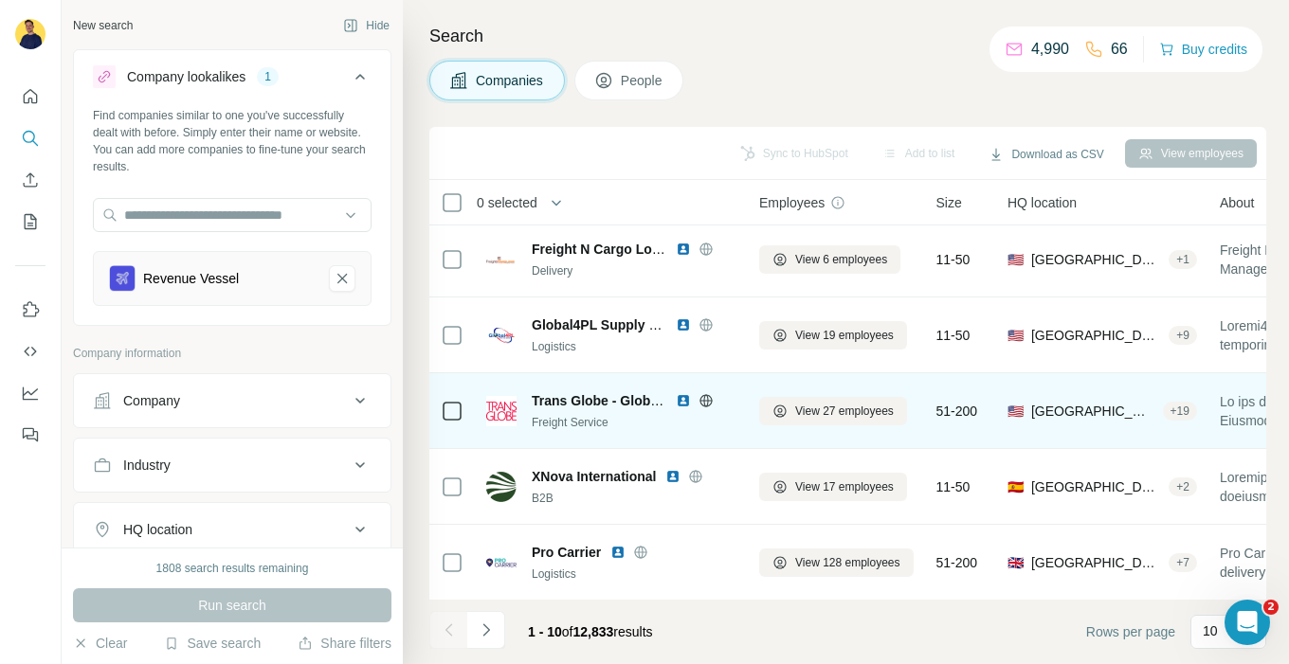
scroll to position [384, 0]
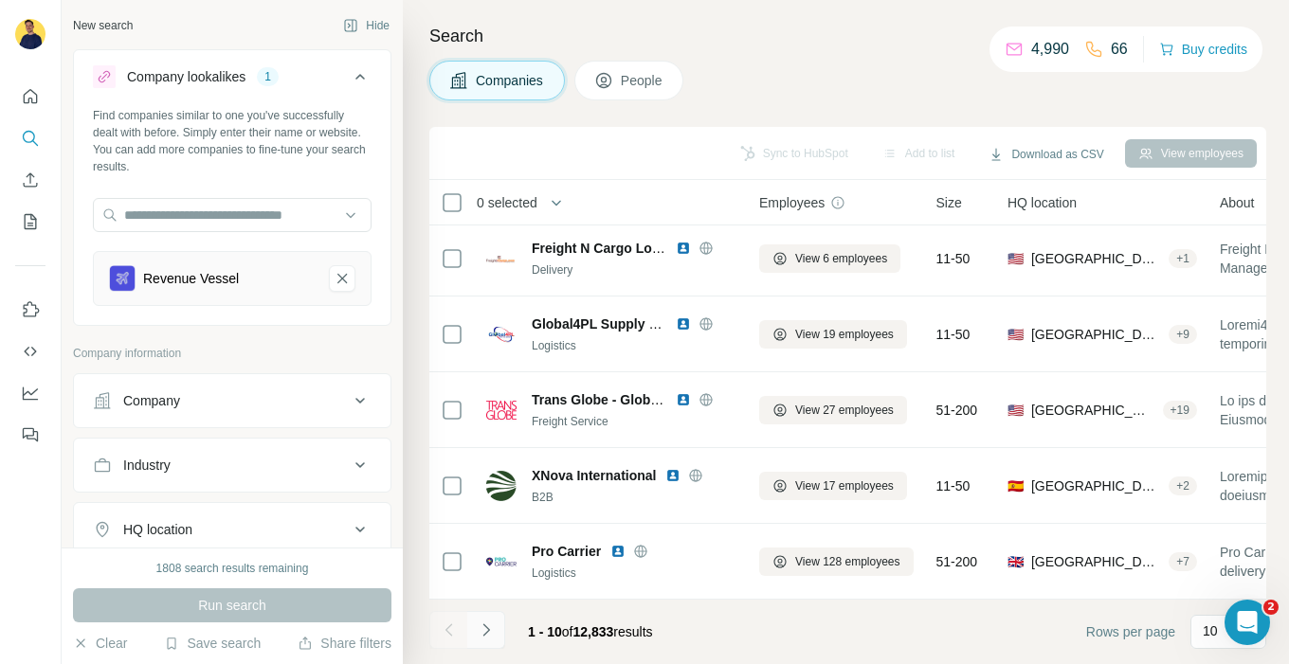
click at [493, 626] on icon "Navigate to next page" at bounding box center [486, 630] width 19 height 19
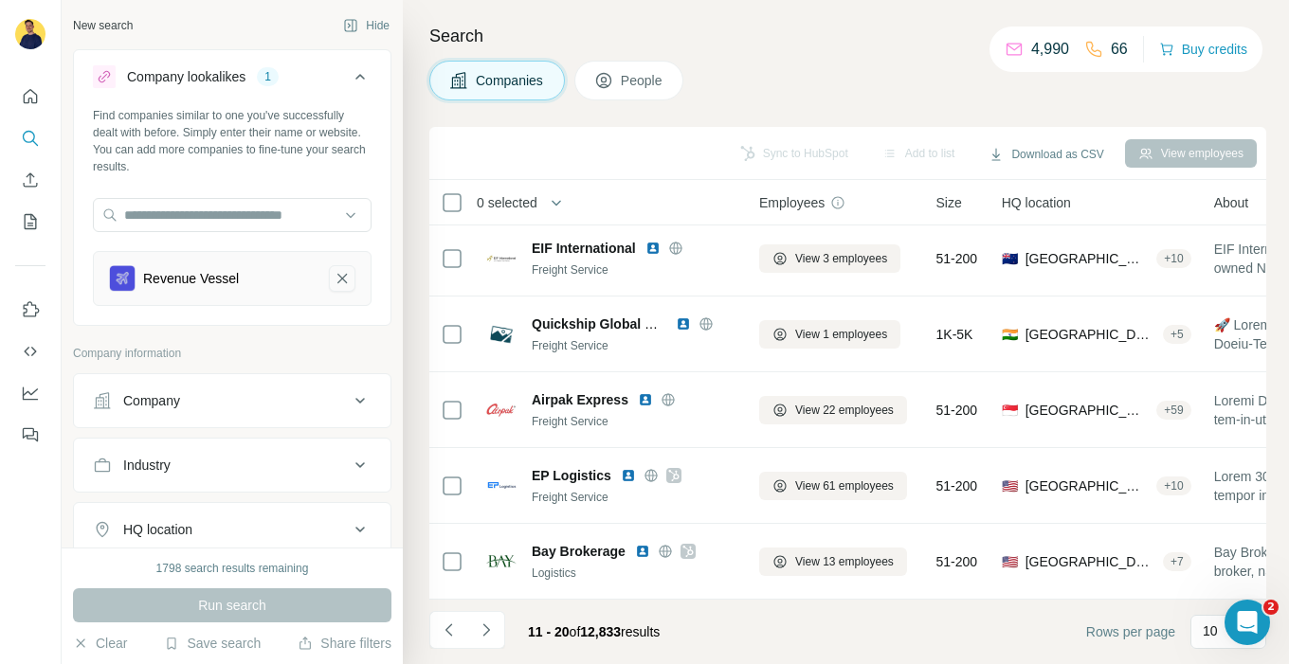
click at [349, 278] on icon "Revenue Vessel-remove-button" at bounding box center [342, 278] width 17 height 19
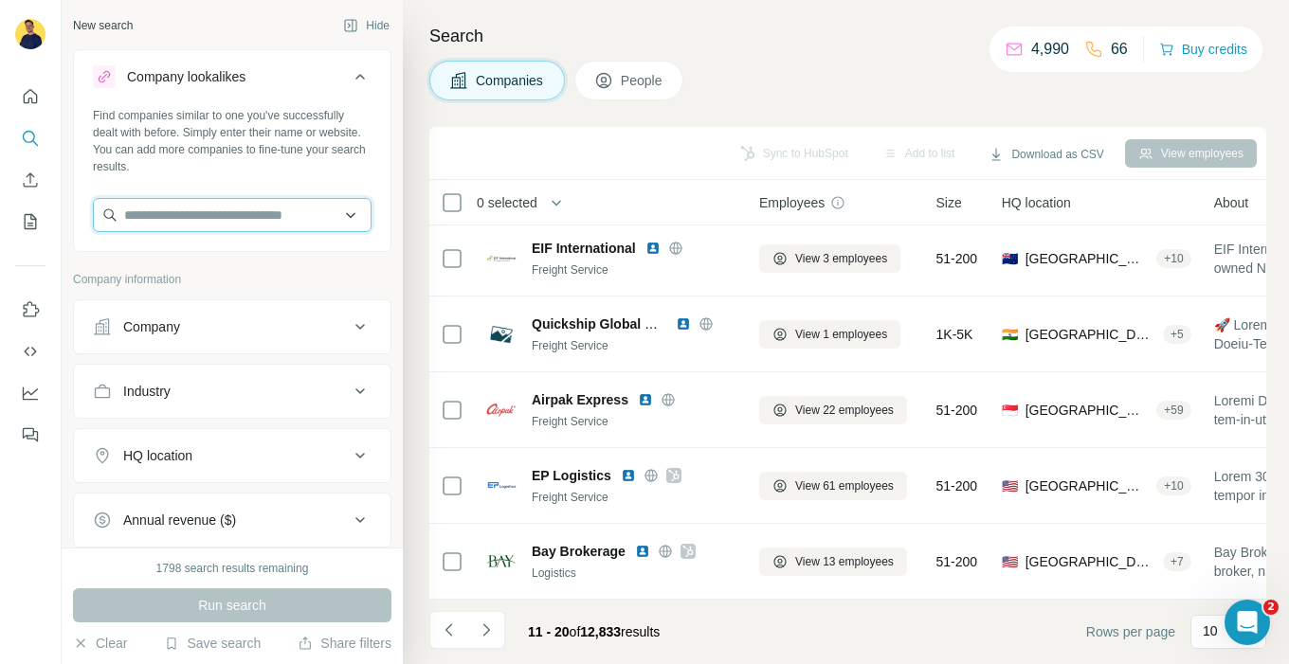
click at [281, 220] on input "text" at bounding box center [232, 215] width 279 height 34
click at [280, 221] on input "***" at bounding box center [232, 215] width 279 height 34
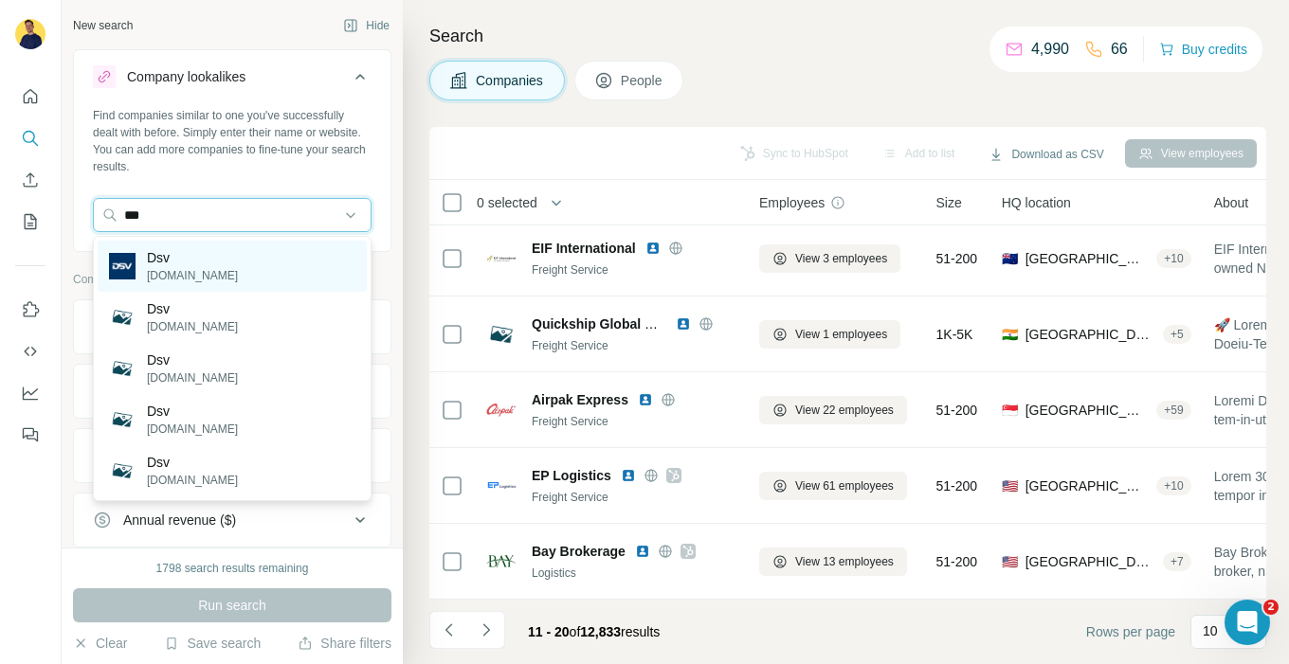
type input "***"
click at [226, 247] on div "Dsv [DOMAIN_NAME]" at bounding box center [232, 266] width 269 height 51
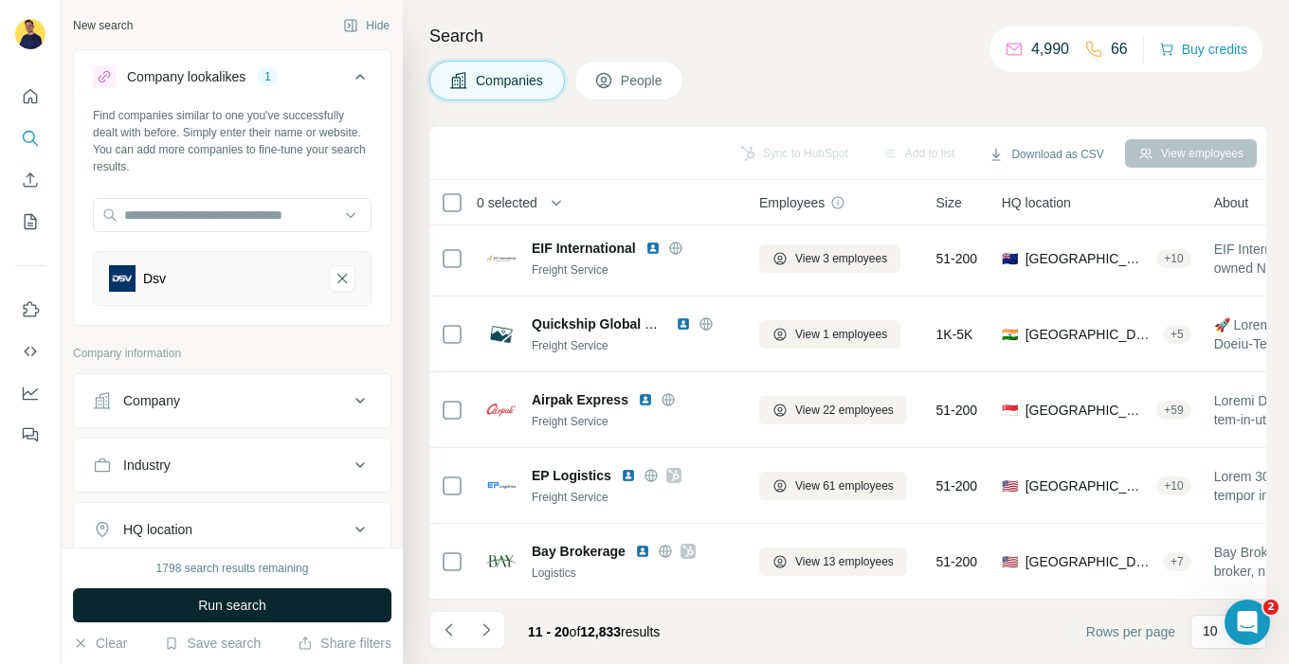
click at [276, 591] on button "Run search" at bounding box center [232, 605] width 318 height 34
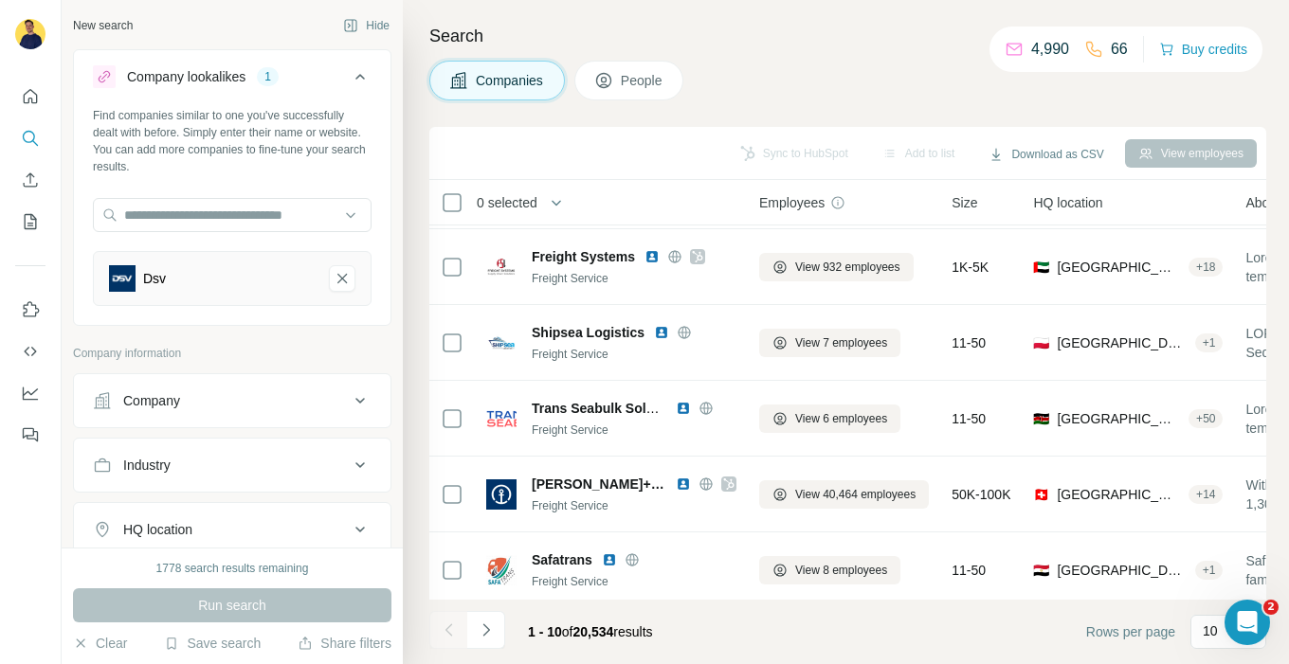
scroll to position [384, 0]
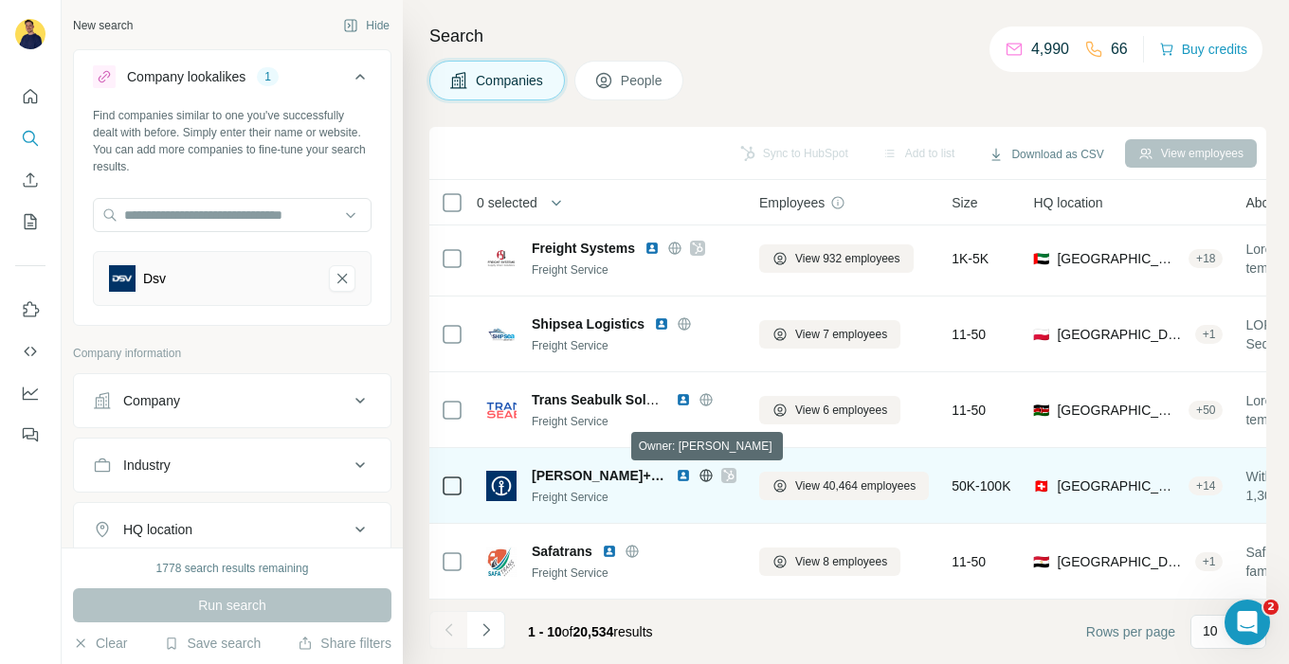
click at [723, 477] on icon at bounding box center [728, 475] width 10 height 11
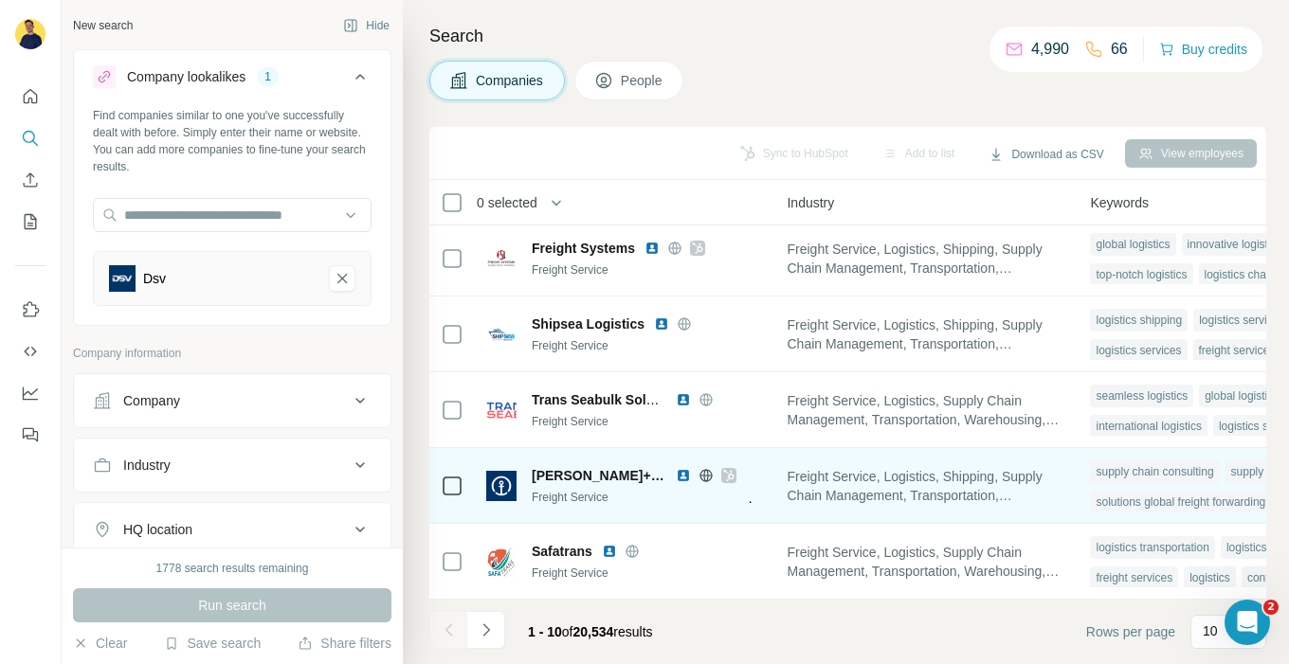
scroll to position [384, 1488]
